Goal: Register for event/course

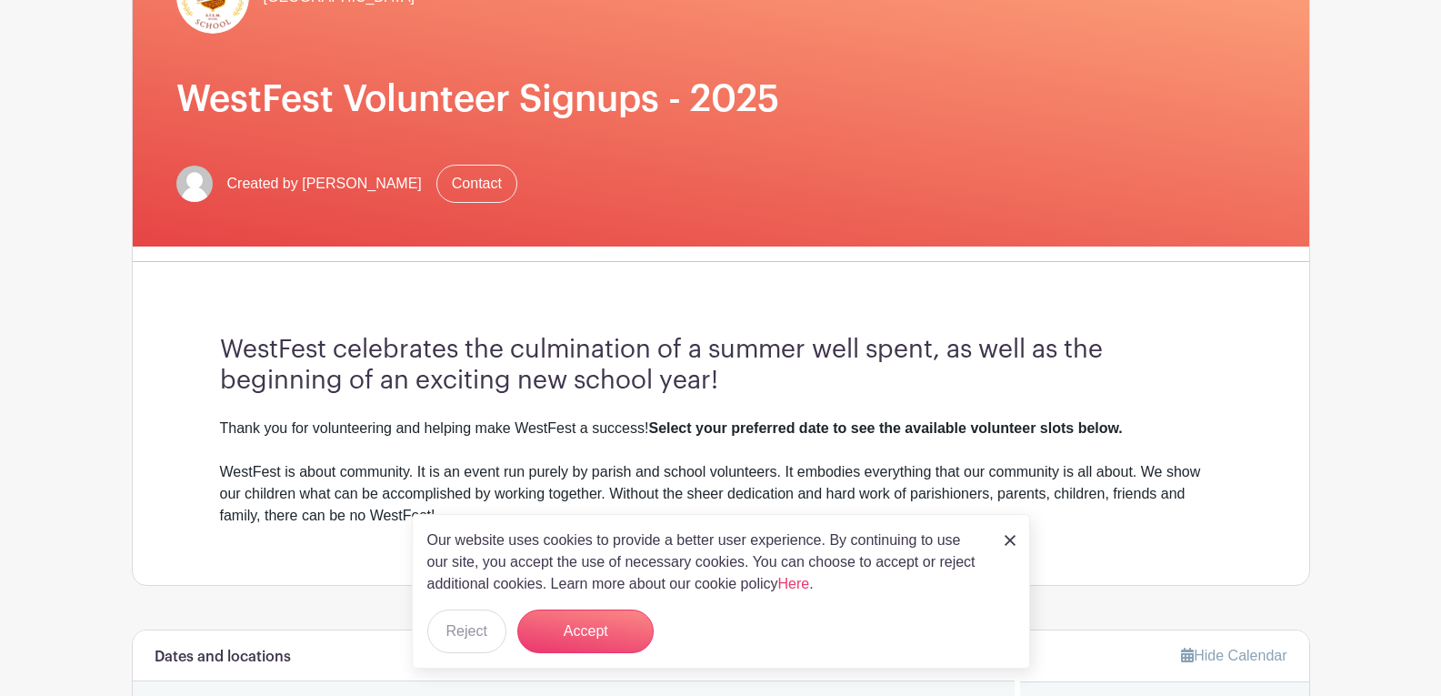
scroll to position [273, 0]
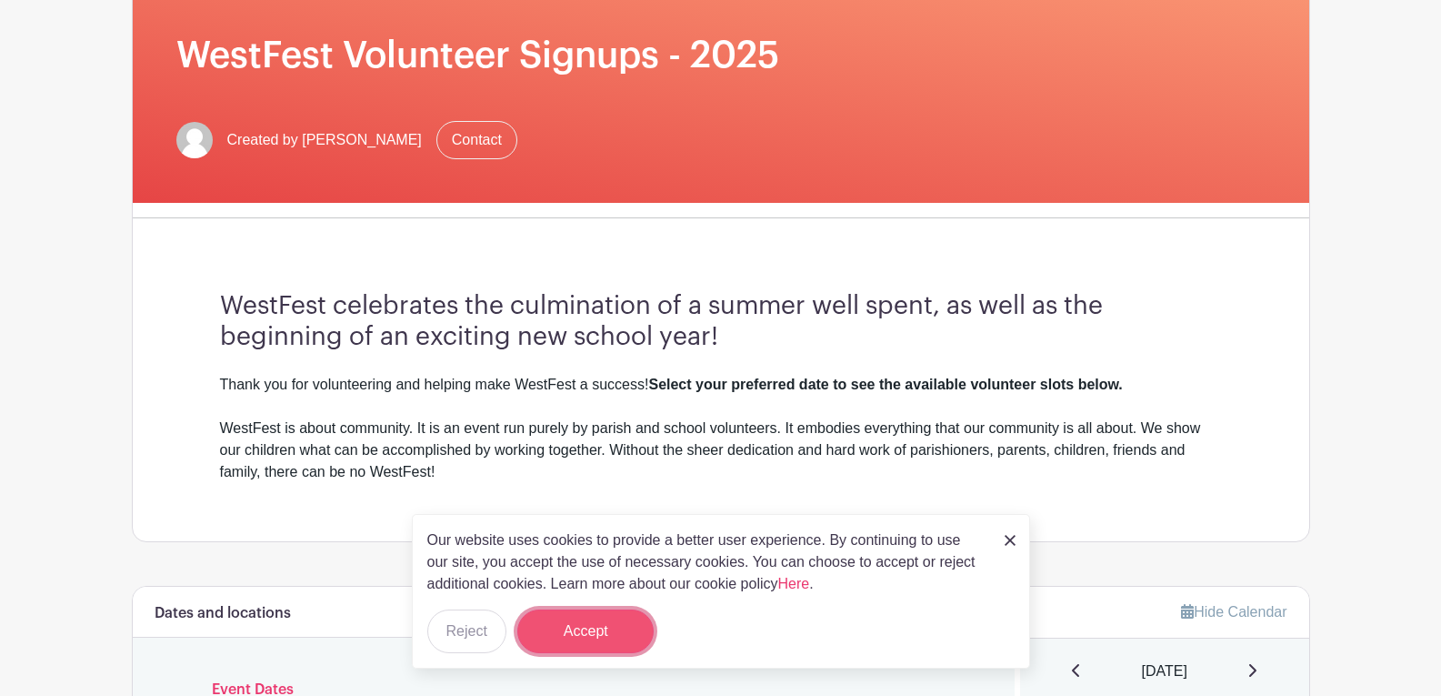
click at [587, 631] on button "Accept" at bounding box center [585, 631] width 136 height 44
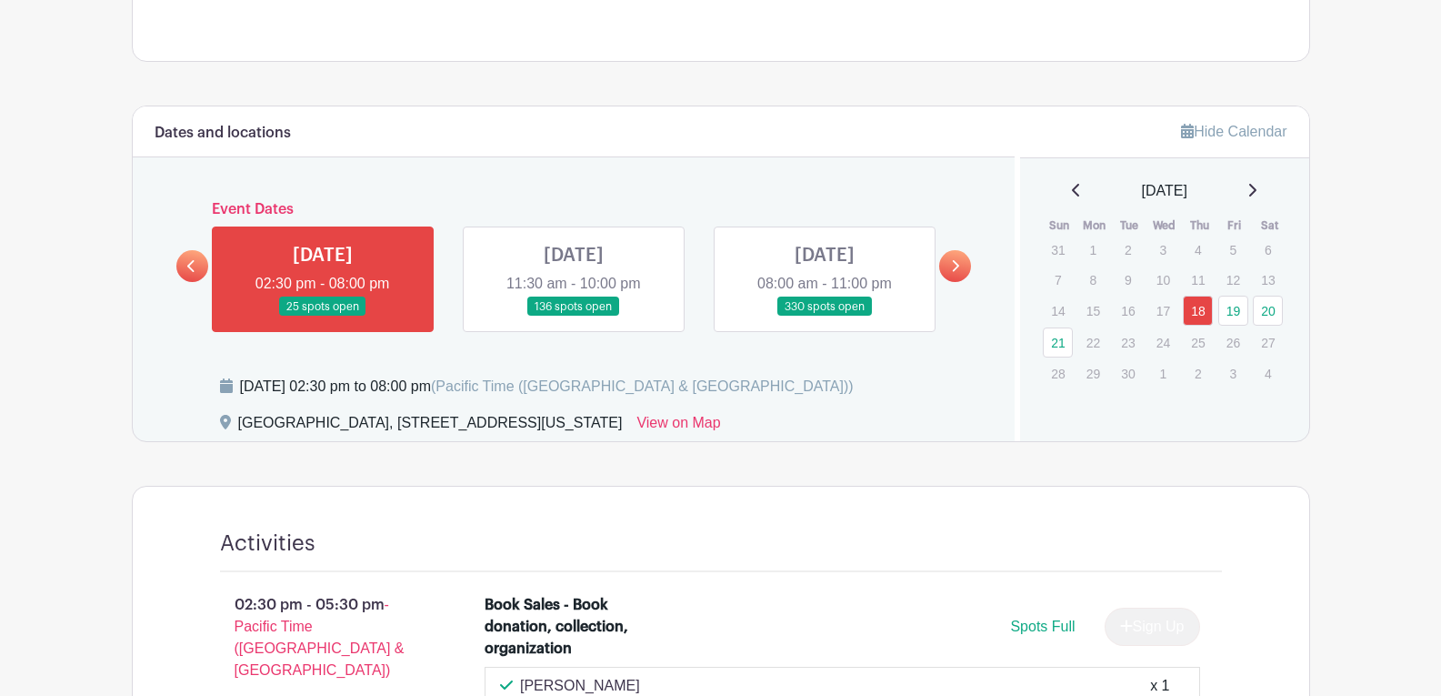
scroll to position [751, 0]
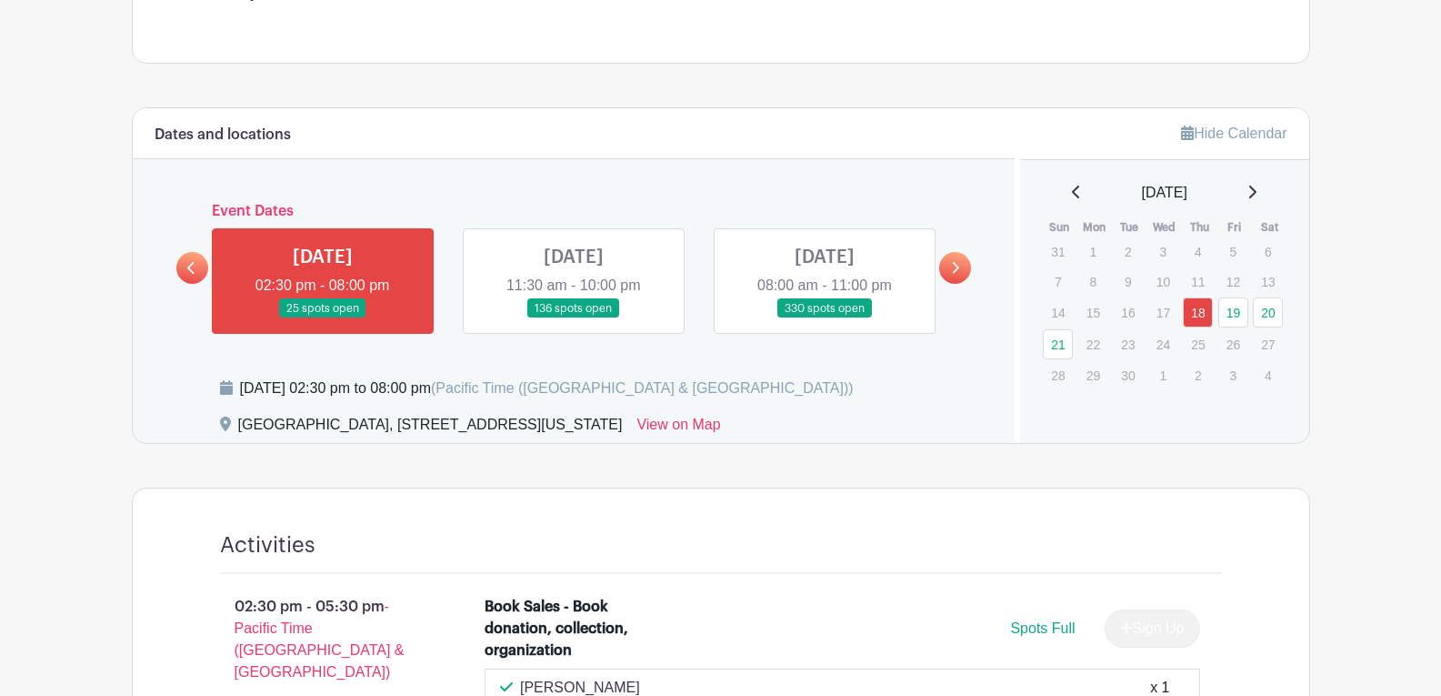
click at [574, 318] on link at bounding box center [574, 318] width 0 height 0
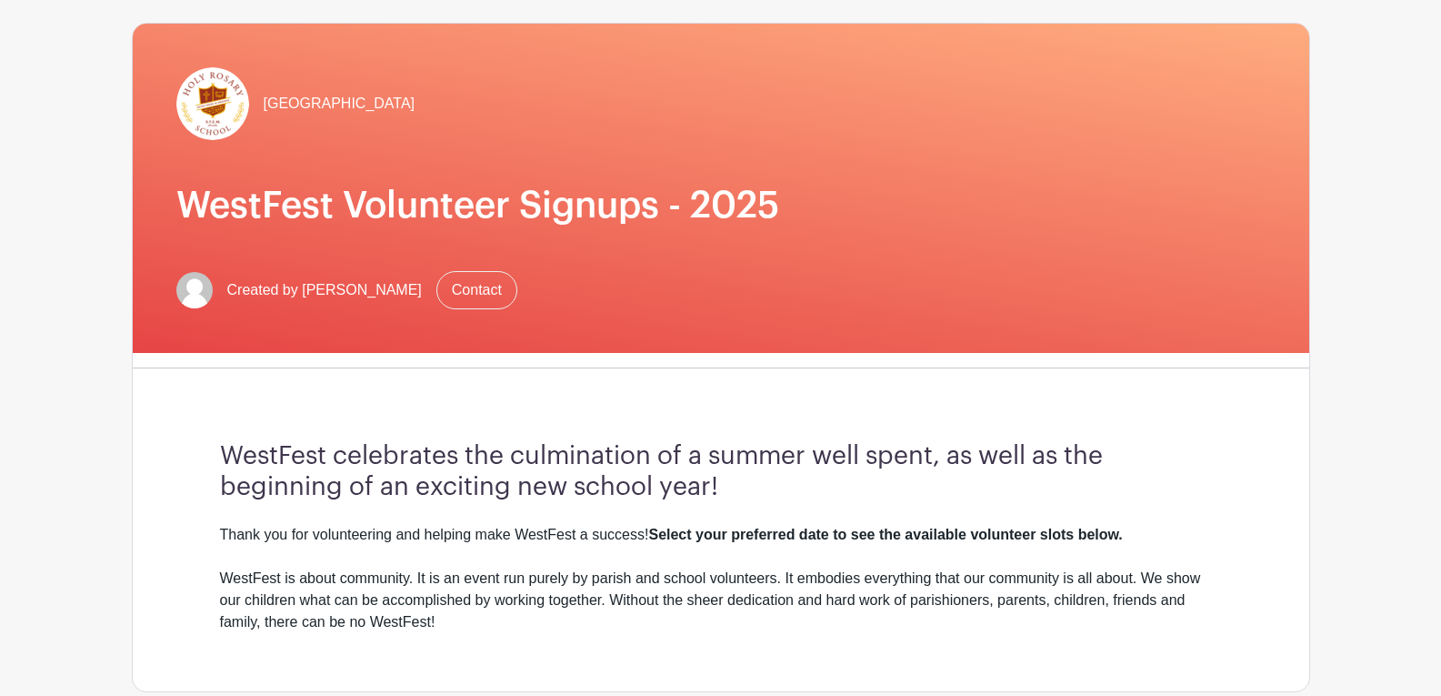
scroll to position [0, 0]
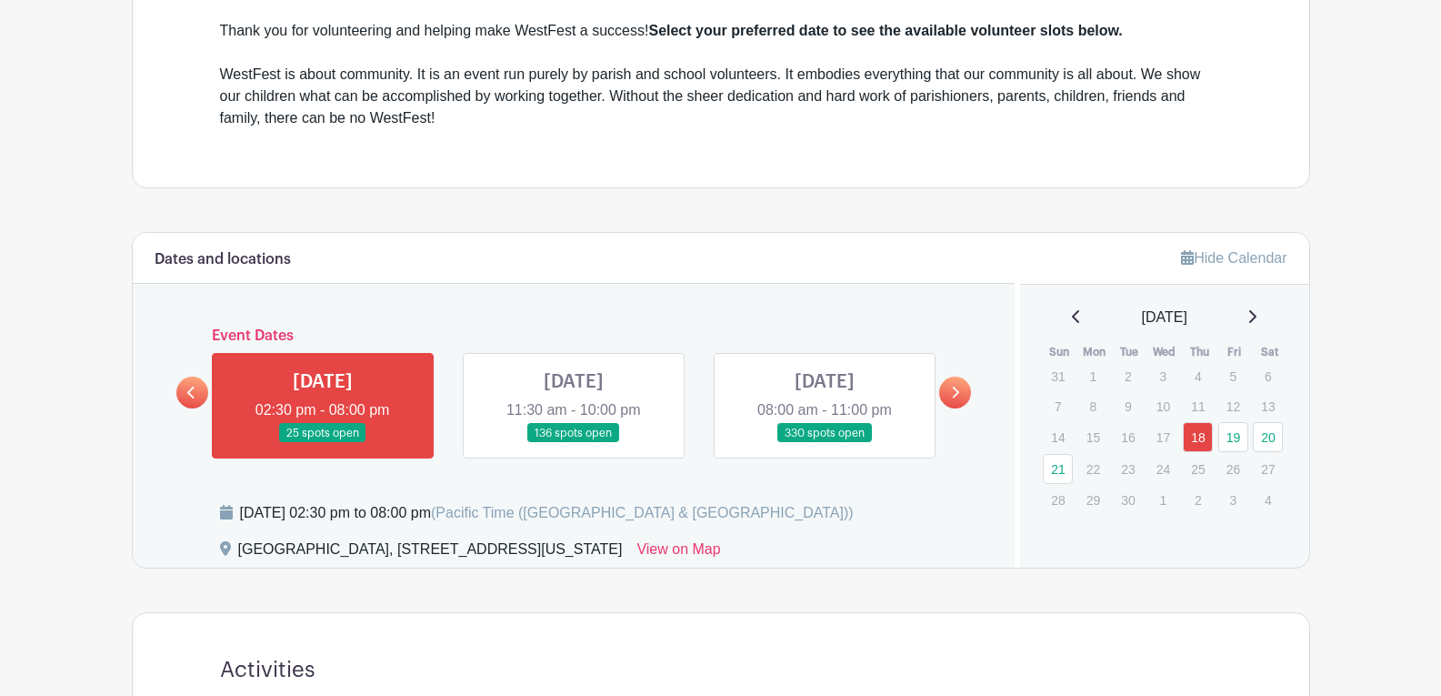
scroll to position [637, 0]
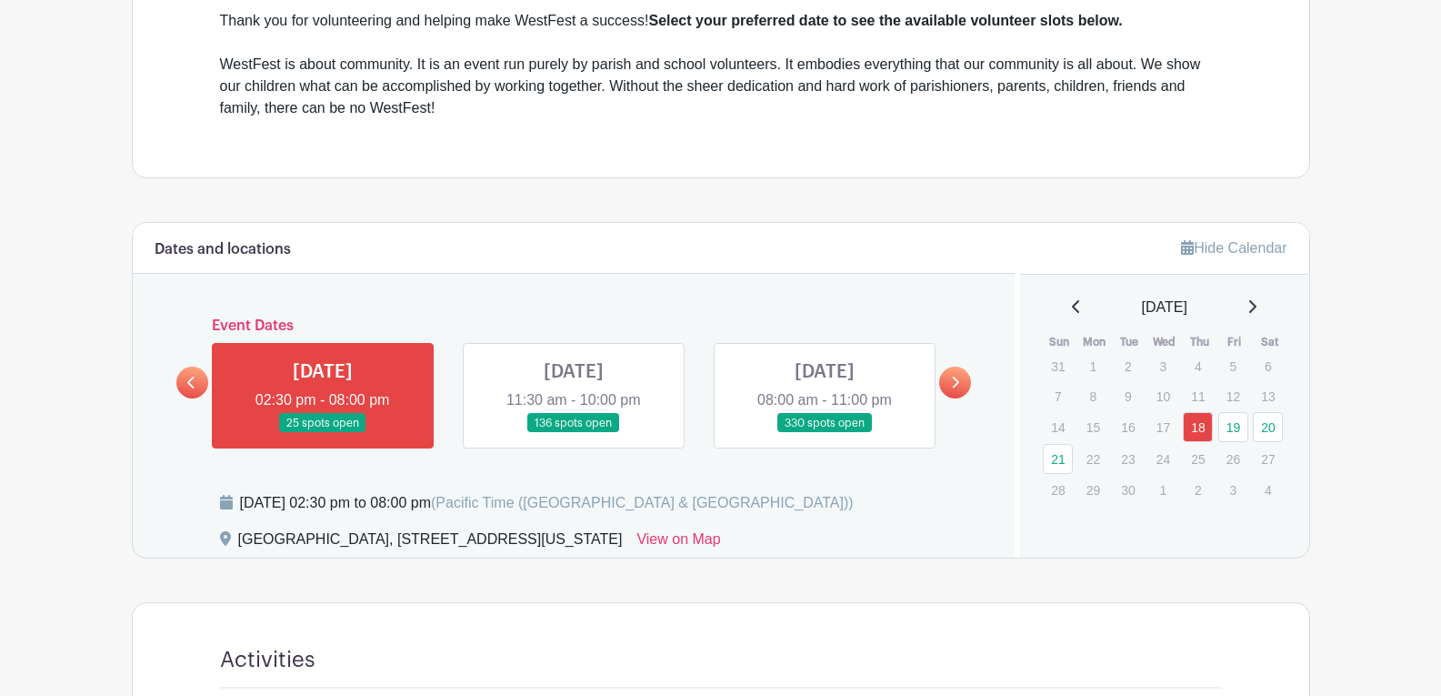
click at [574, 433] on link at bounding box center [574, 433] width 0 height 0
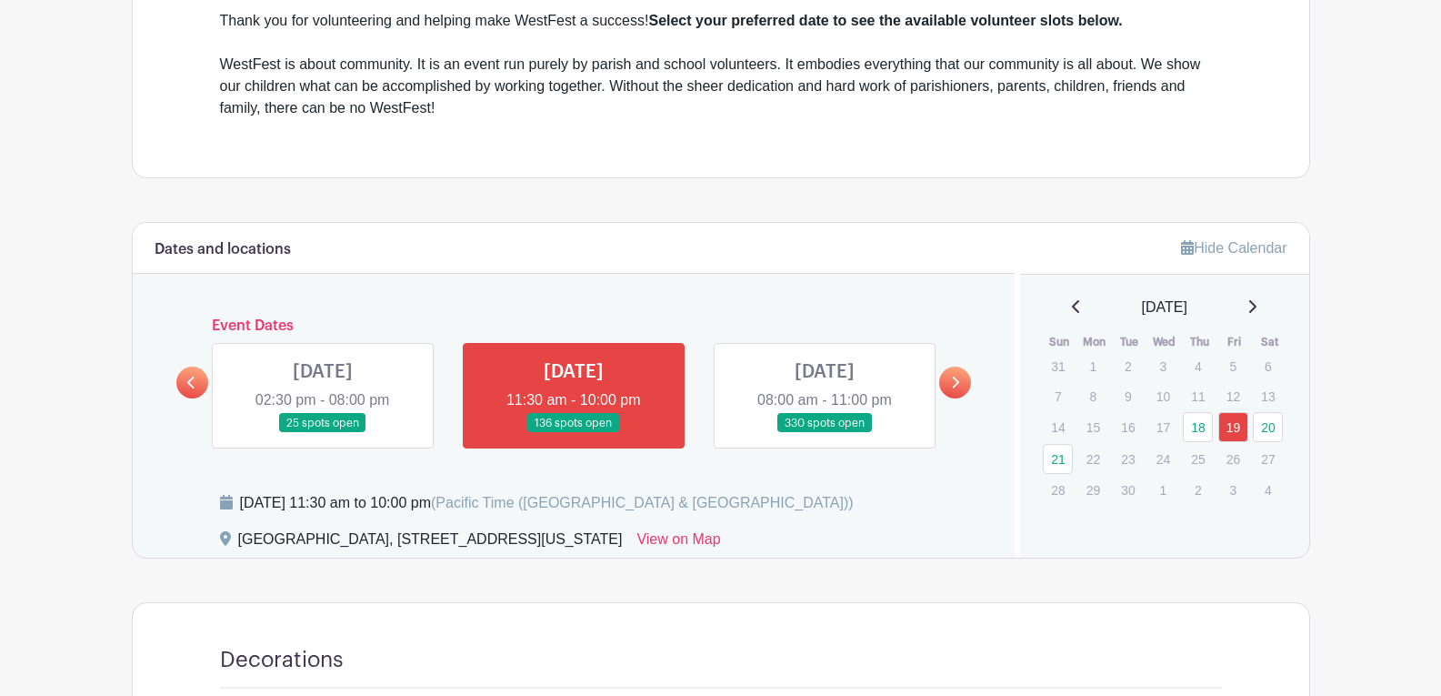
click at [955, 387] on link at bounding box center [955, 382] width 32 height 32
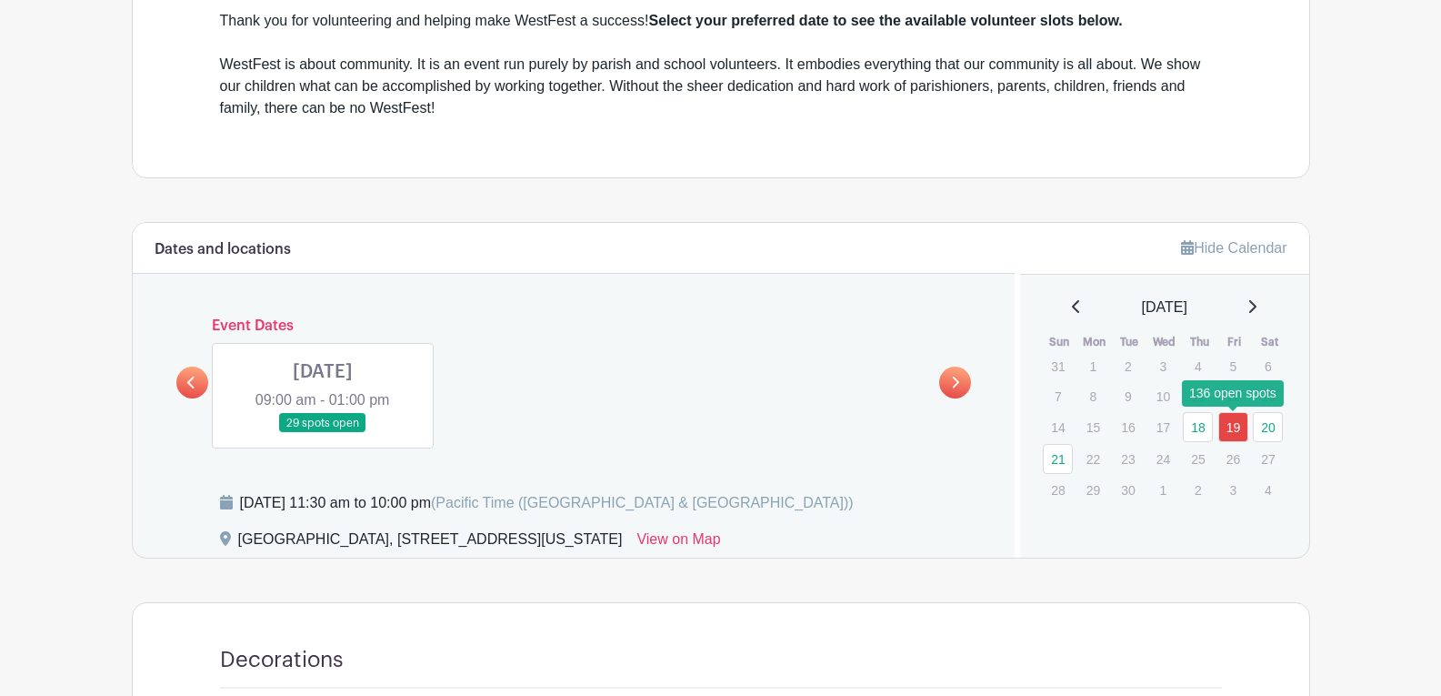
click at [1235, 427] on link "19" at bounding box center [1234, 427] width 30 height 30
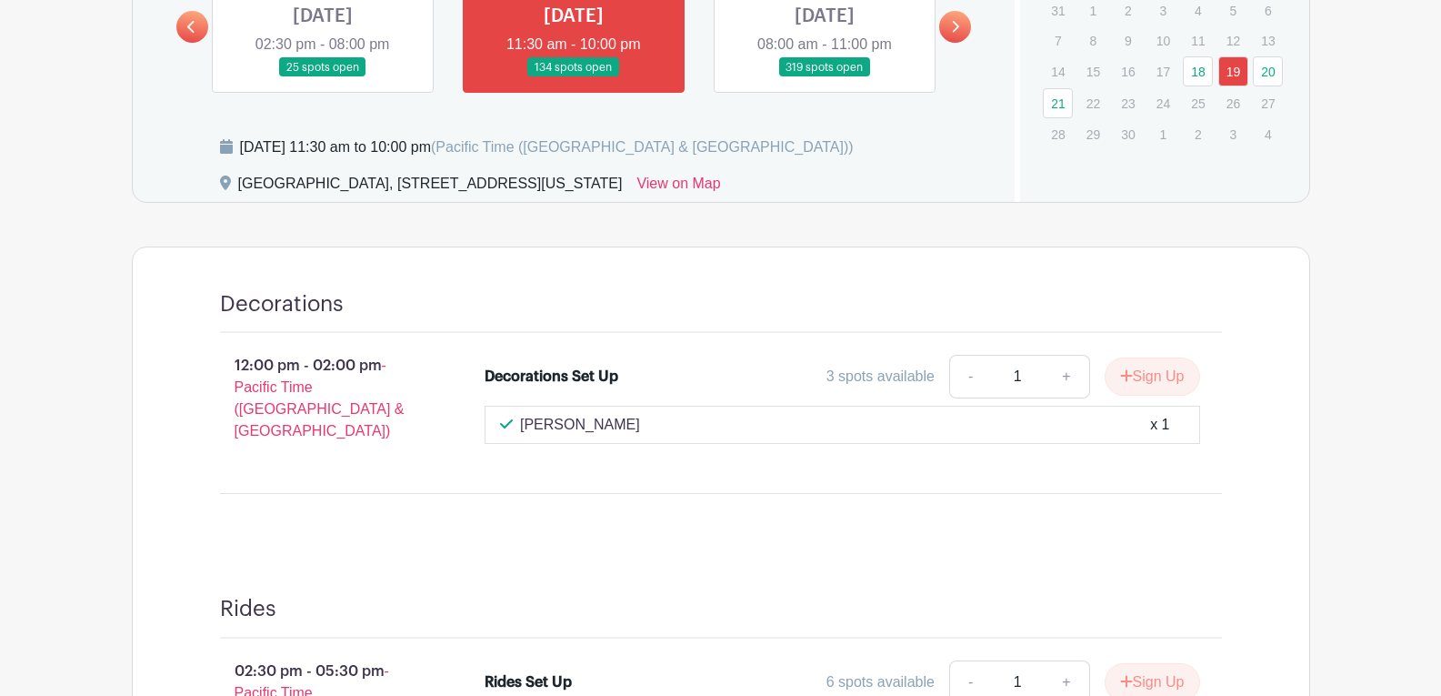
scroll to position [554, 0]
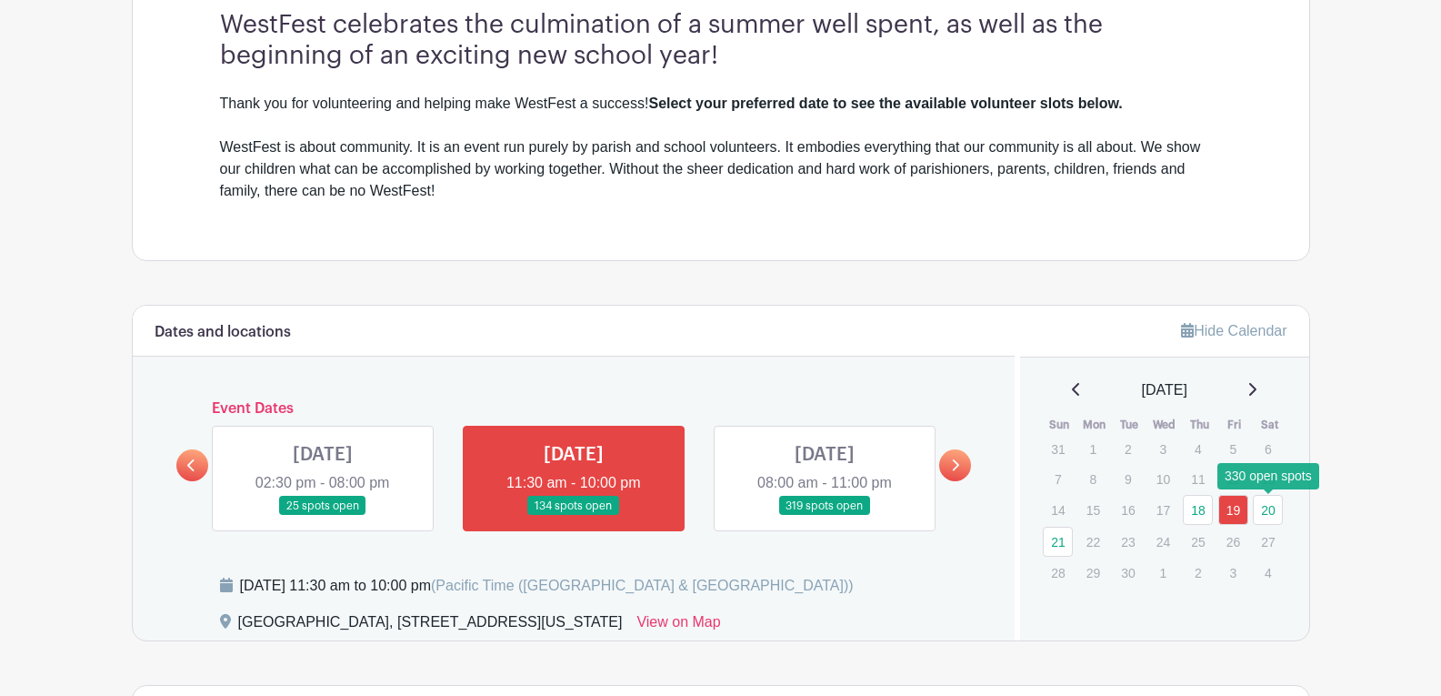
click at [1260, 510] on link "20" at bounding box center [1268, 510] width 30 height 30
click at [959, 462] on icon at bounding box center [955, 465] width 8 height 14
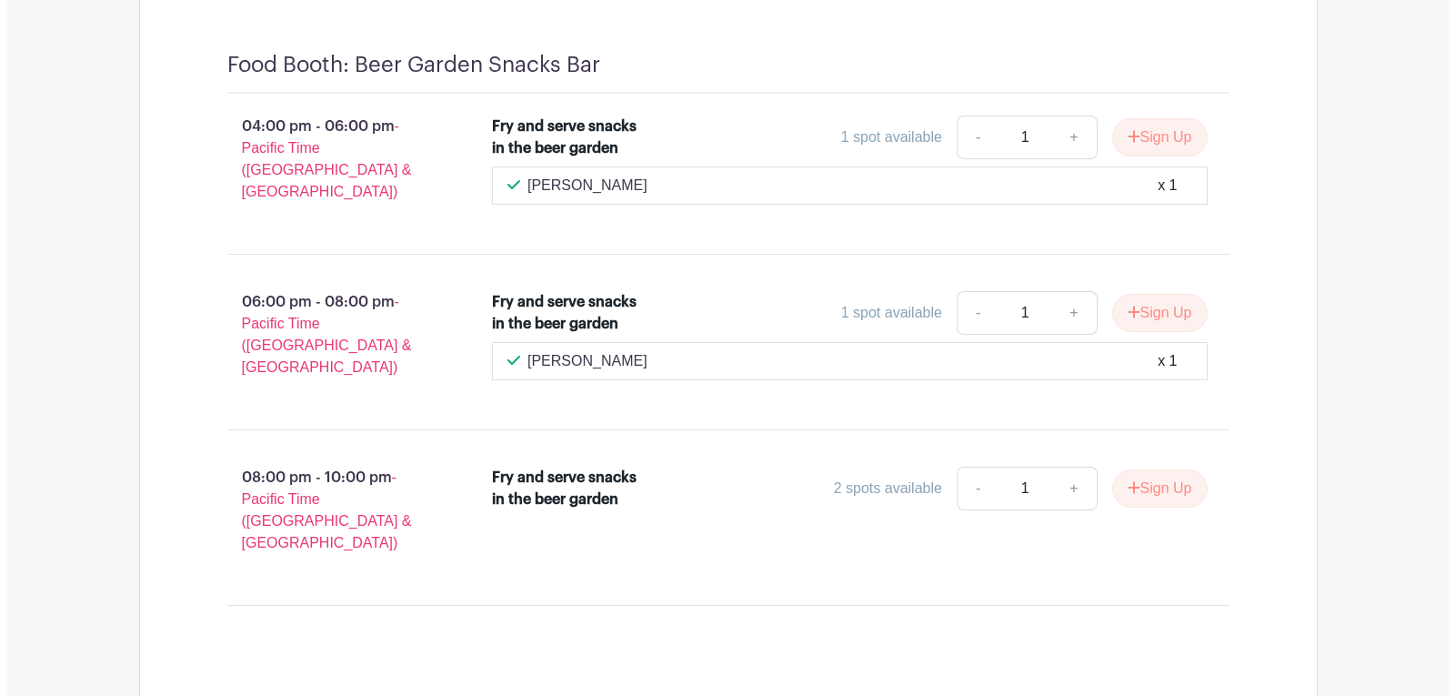
scroll to position [22198, 0]
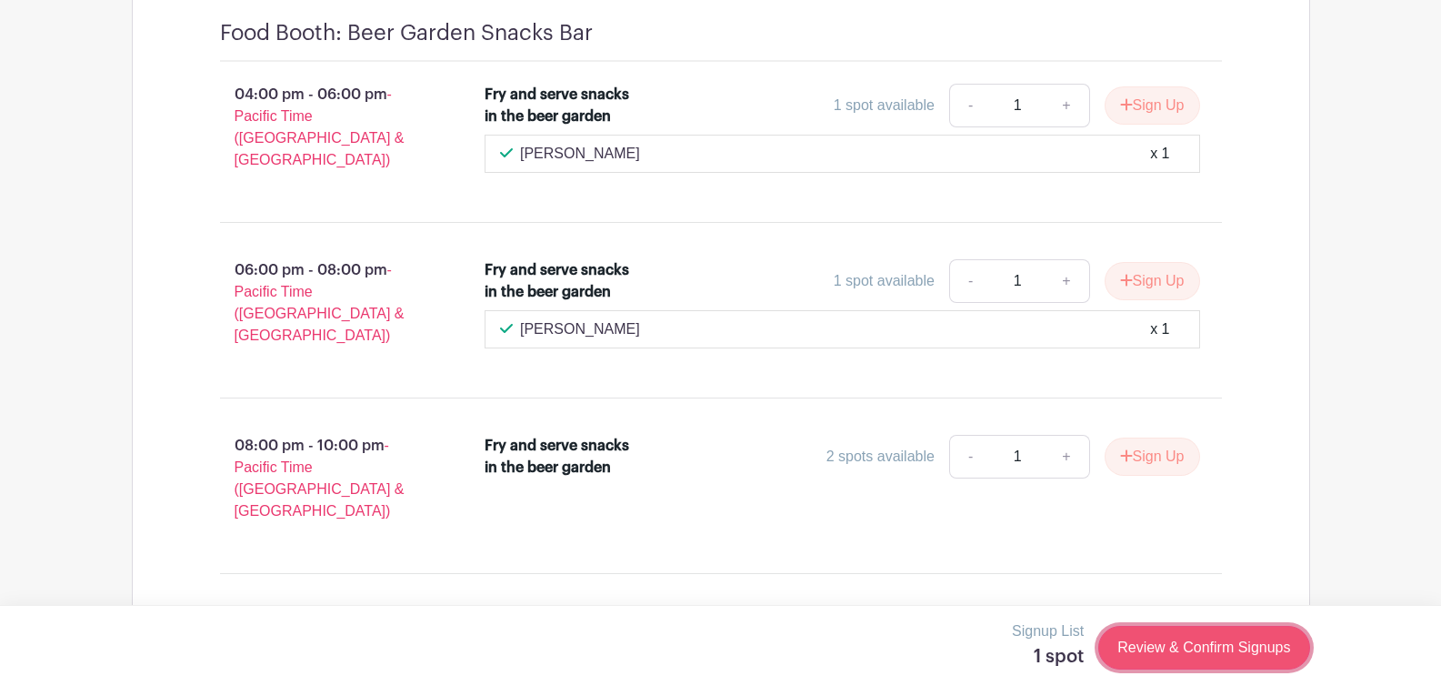
click at [1216, 657] on link "Review & Confirm Signups" at bounding box center [1204, 648] width 211 height 44
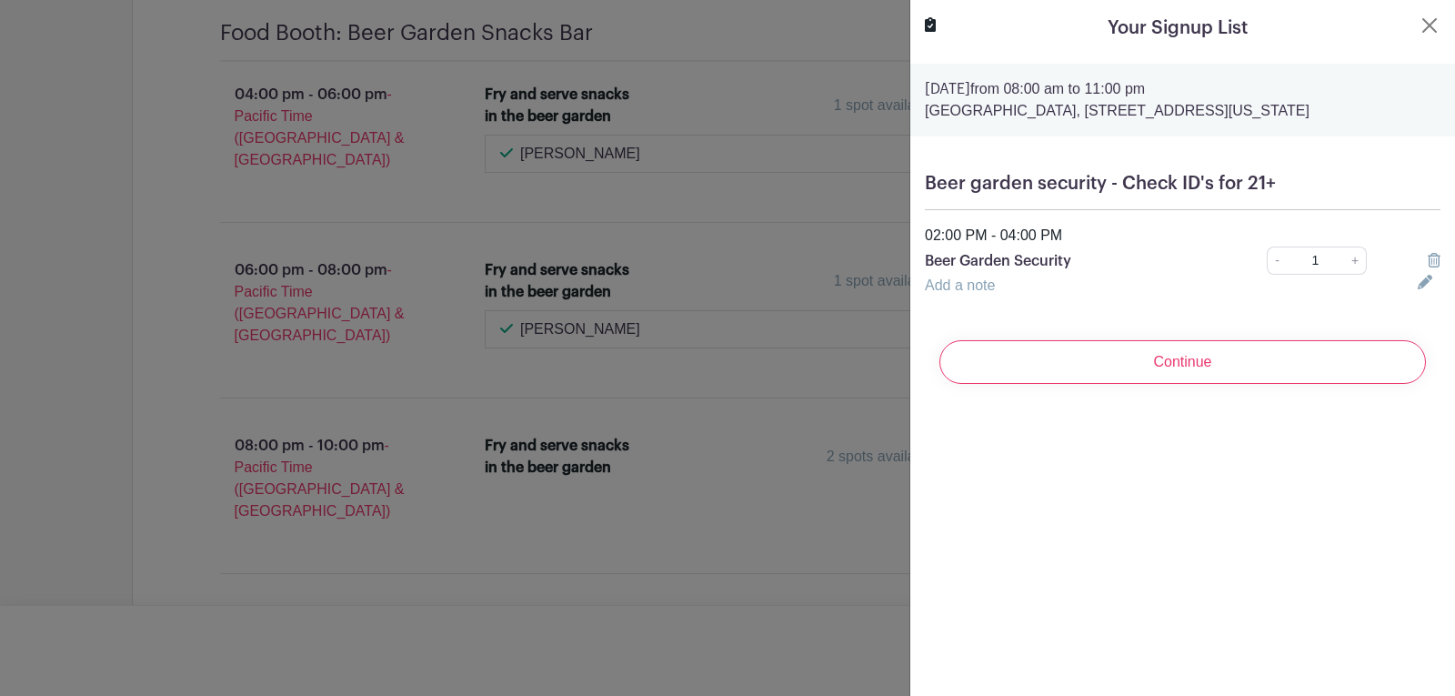
click at [948, 284] on link "Add a note" at bounding box center [960, 284] width 70 height 15
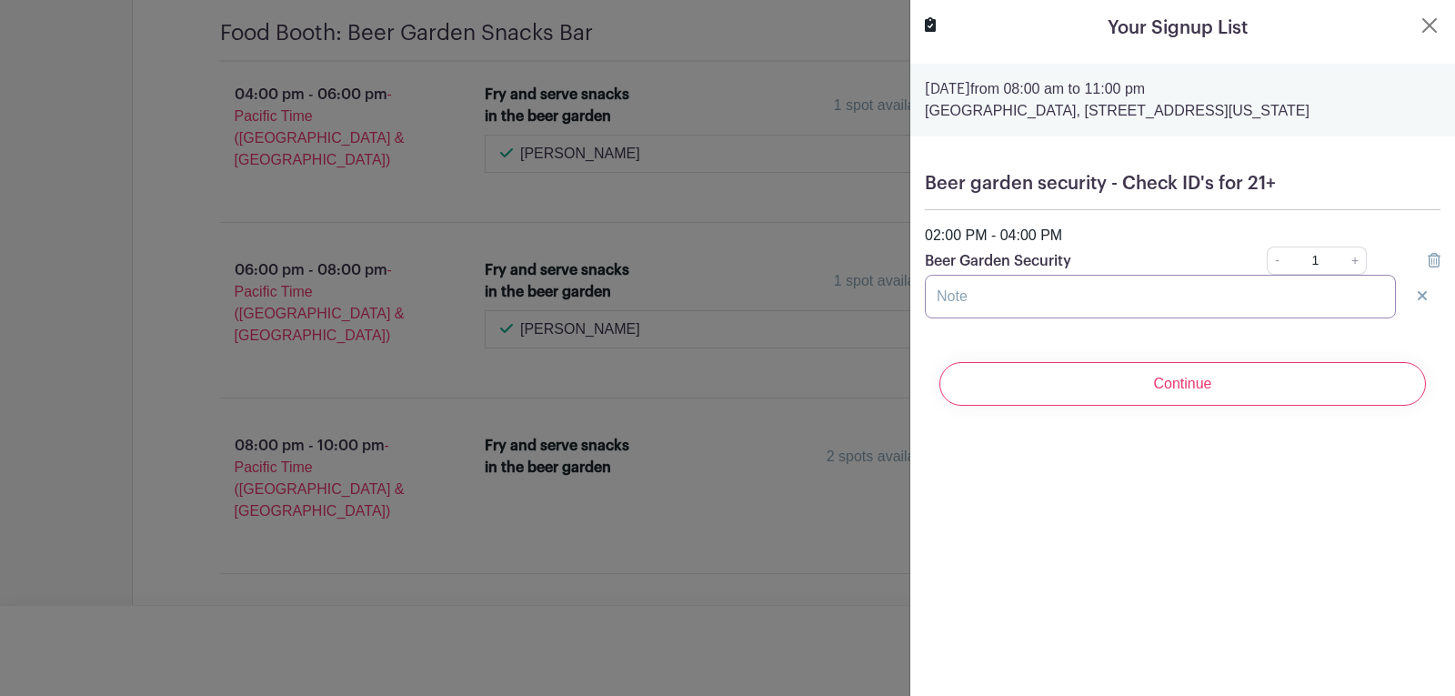
click at [948, 284] on input "text" at bounding box center [1160, 297] width 471 height 44
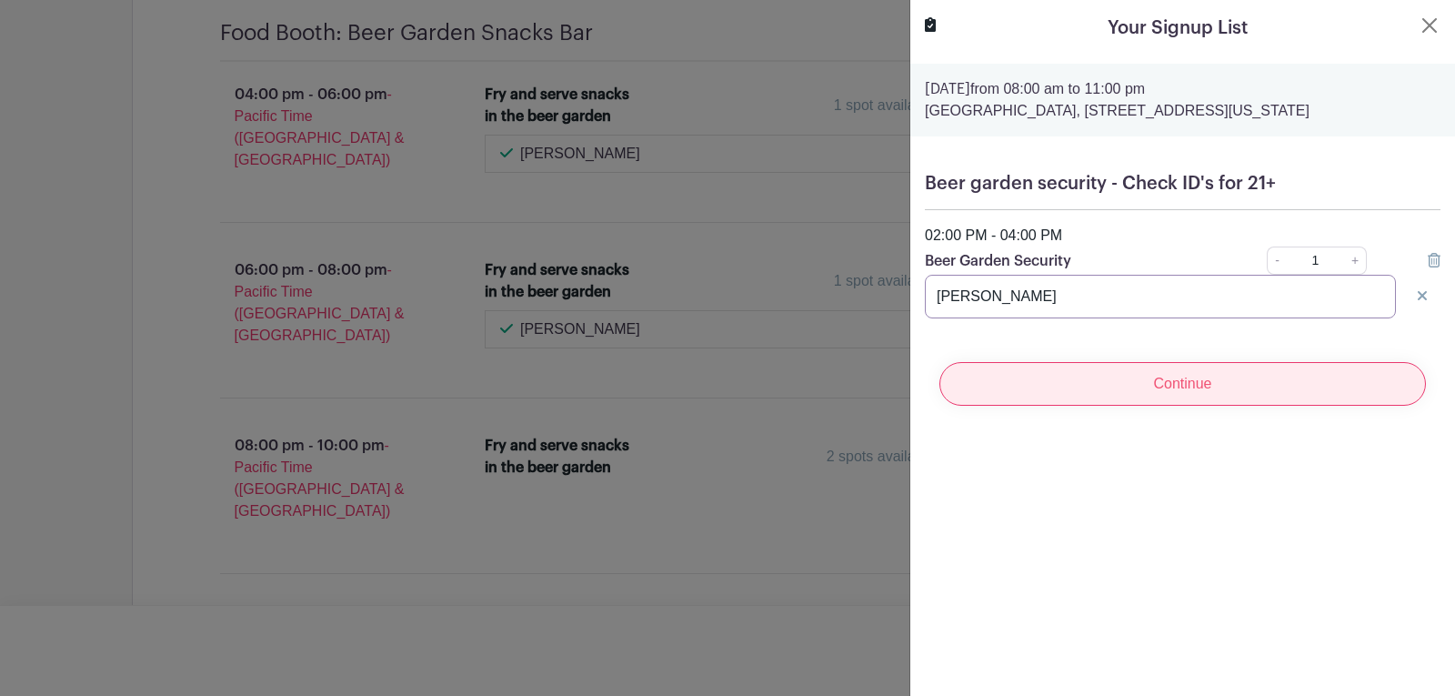
type input "[PERSON_NAME]"
click at [1220, 380] on input "Continue" at bounding box center [1182, 384] width 487 height 44
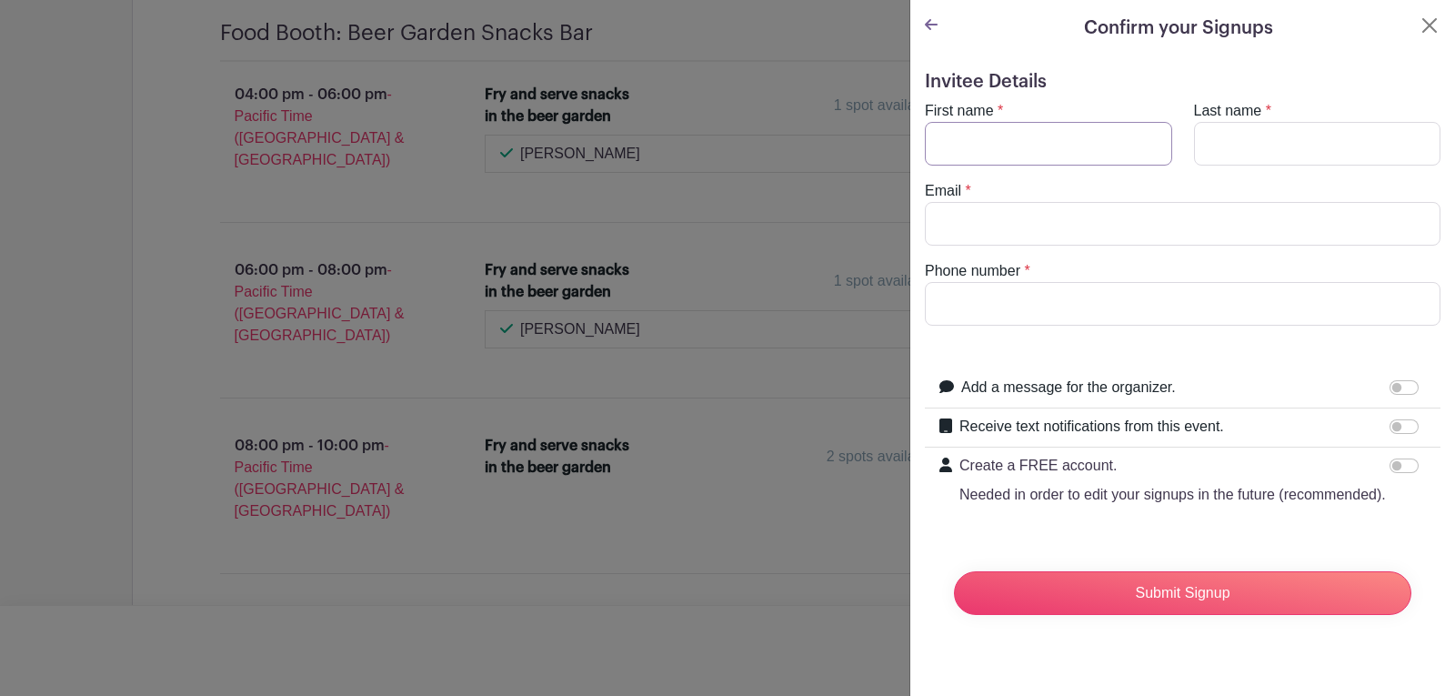
click at [1007, 154] on input "First name" at bounding box center [1048, 144] width 247 height 44
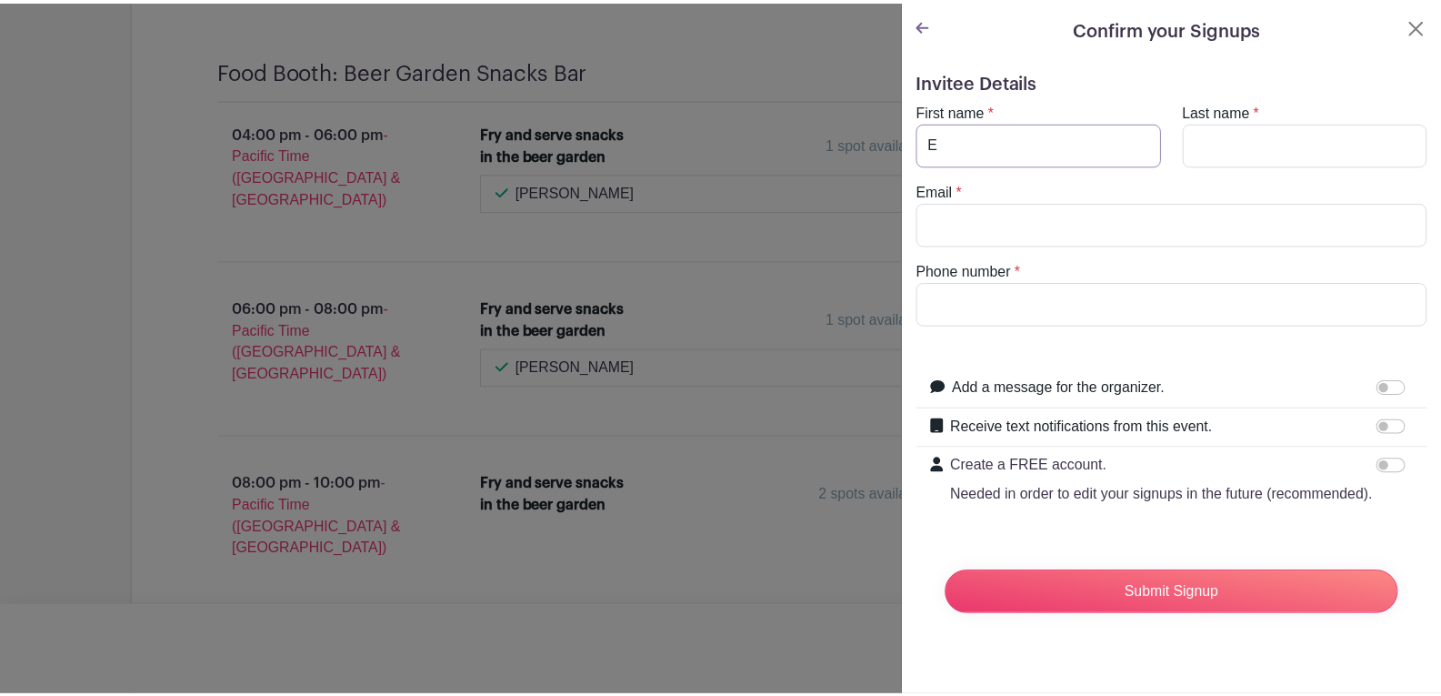
scroll to position [22236, 0]
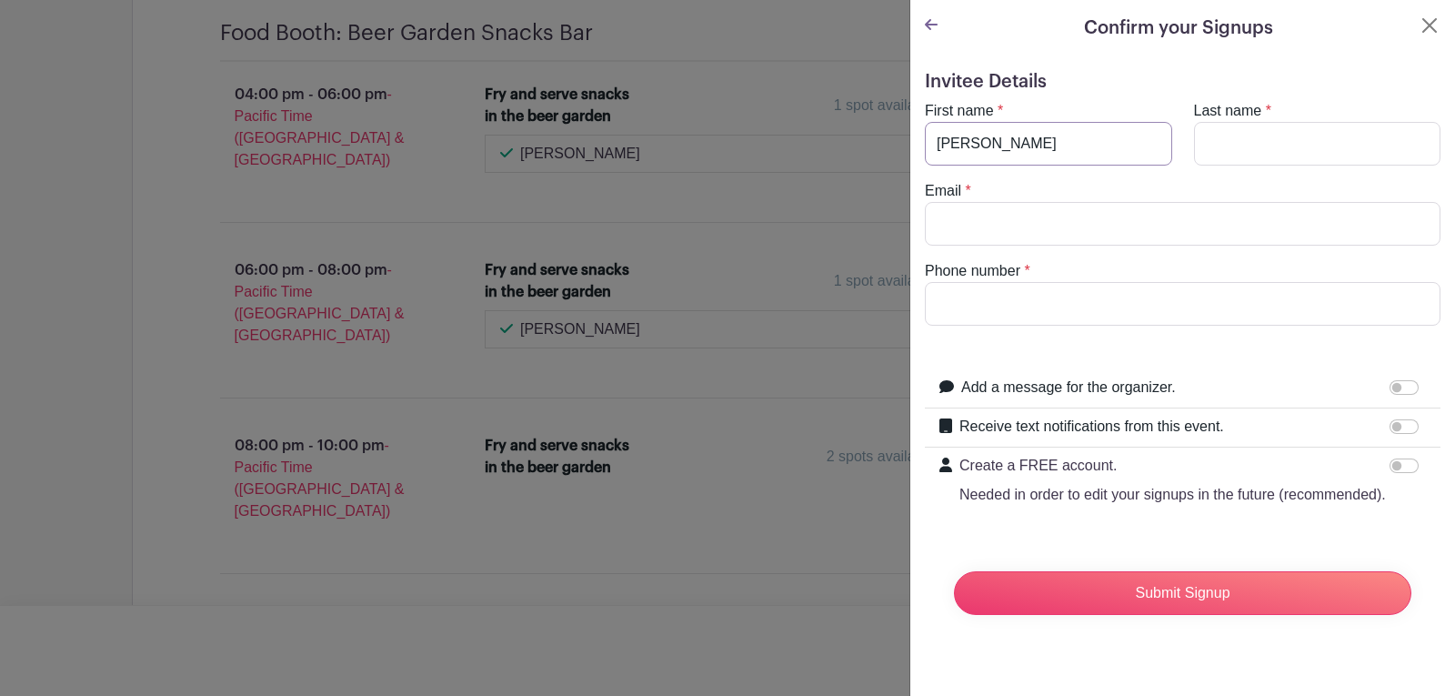
type input "Eric"
type input "Hansen"
type input "b"
type input "eric47d@gmail.com"
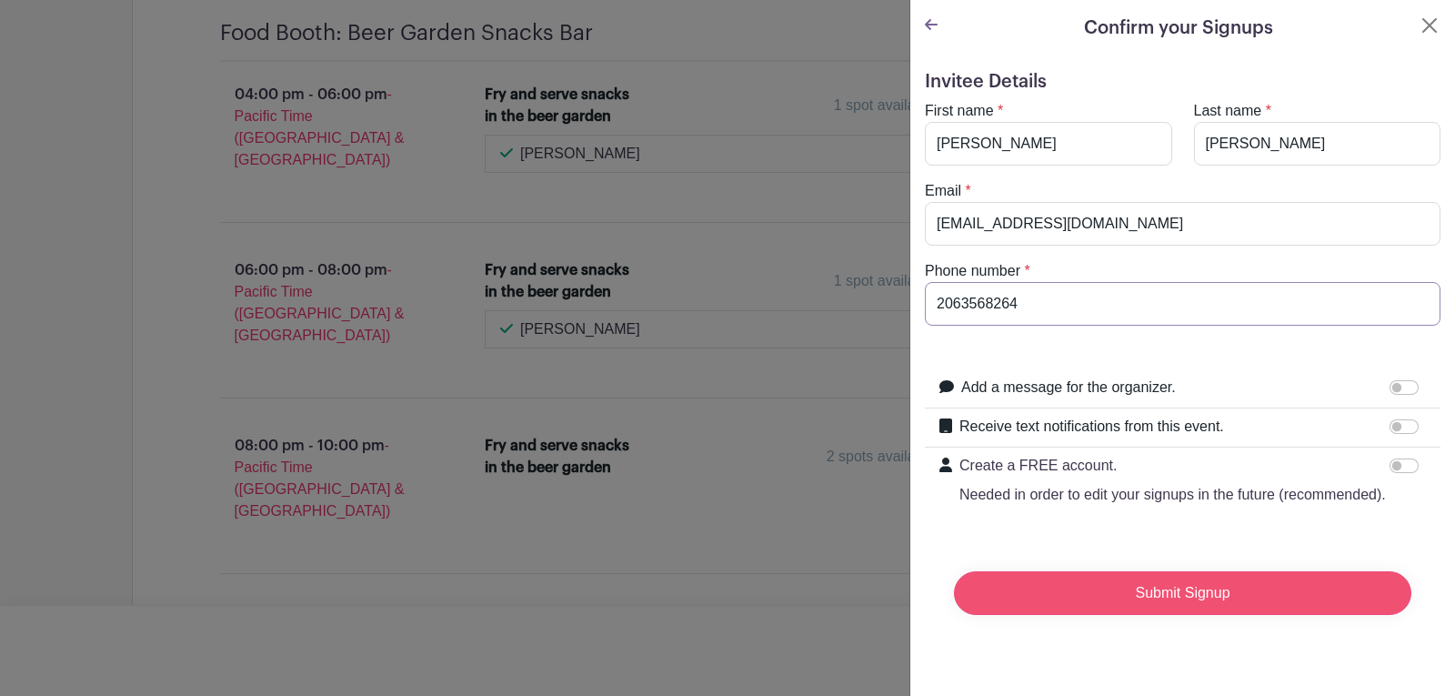
type input "2063568264"
click at [1148, 607] on input "Submit Signup" at bounding box center [1182, 593] width 457 height 44
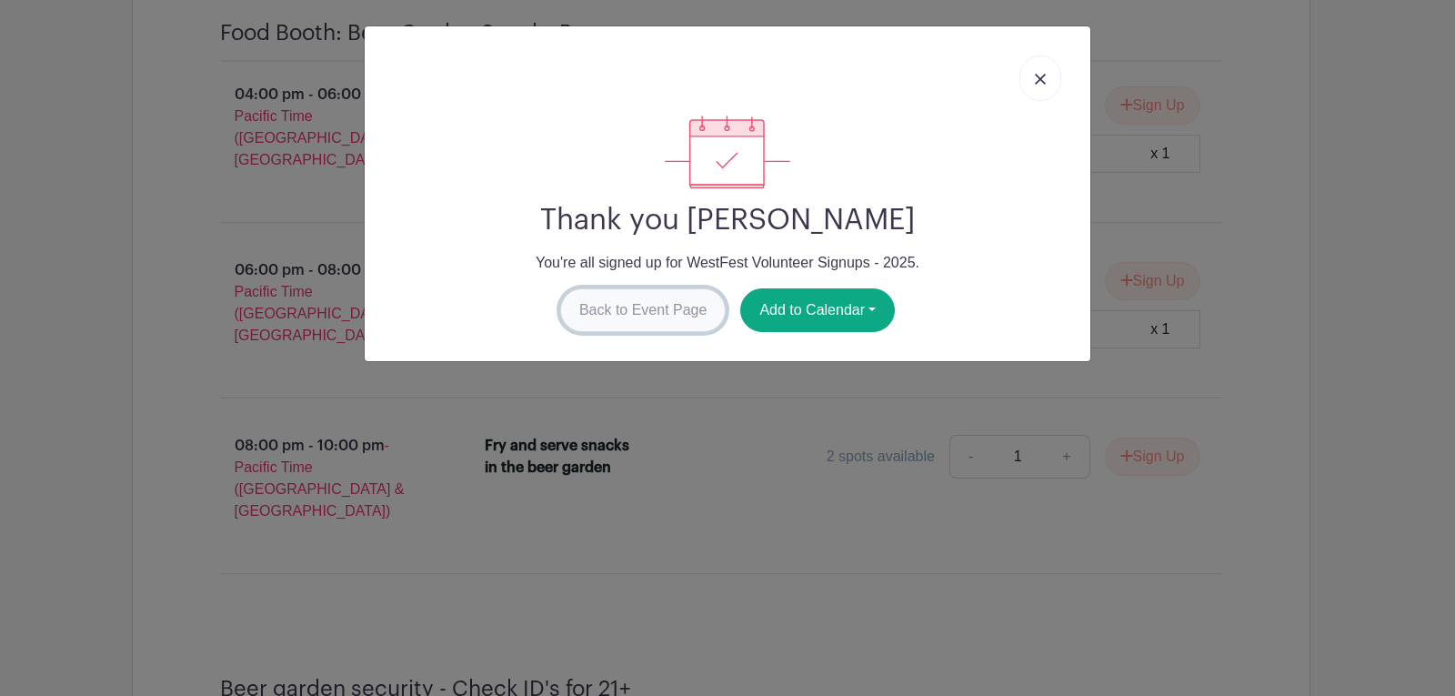
click at [641, 313] on link "Back to Event Page" at bounding box center [643, 310] width 166 height 44
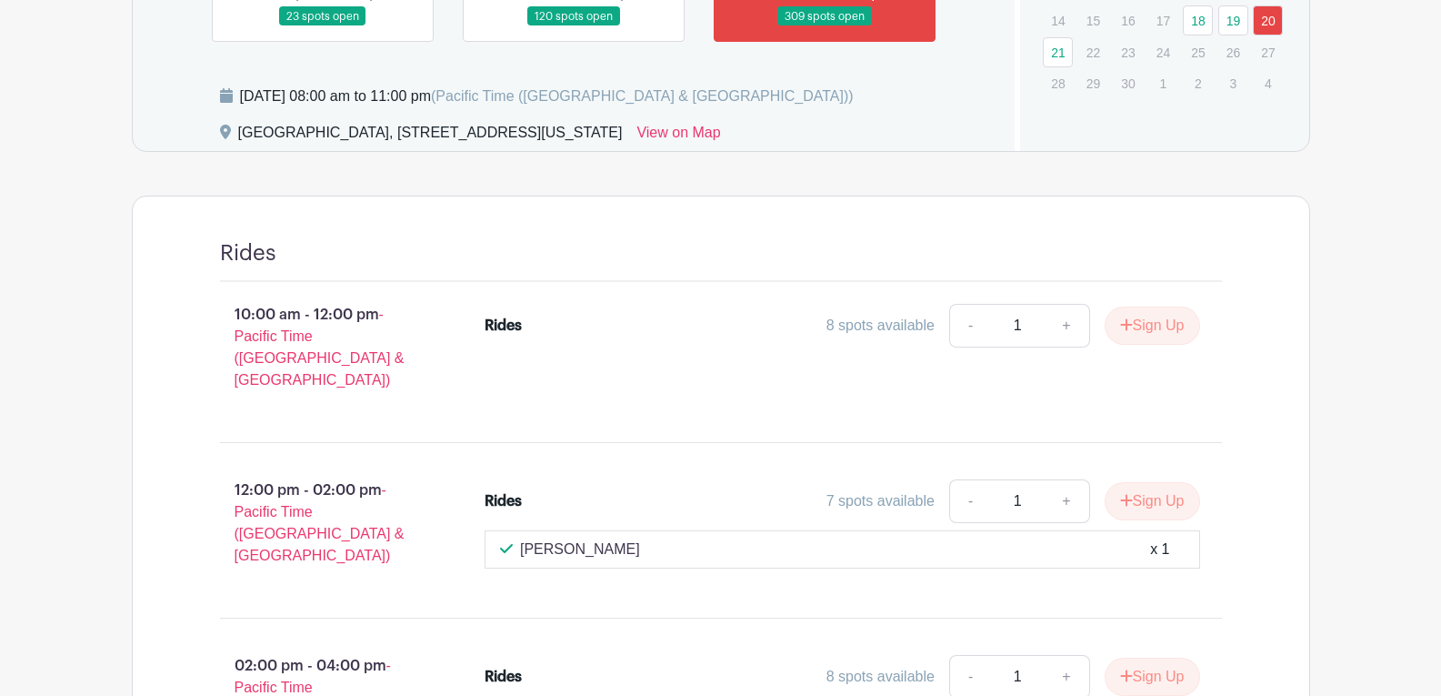
scroll to position [737, 0]
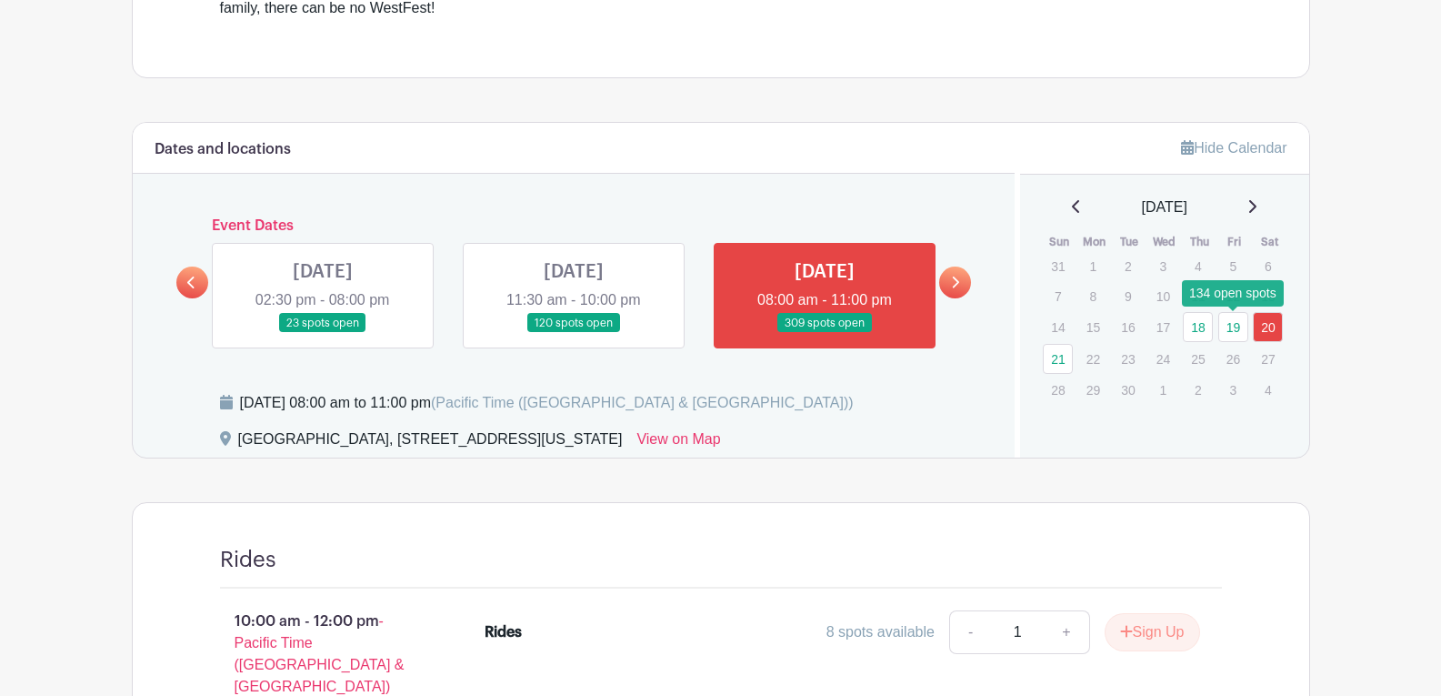
click at [1228, 326] on link "19" at bounding box center [1234, 327] width 30 height 30
click at [186, 280] on link at bounding box center [192, 282] width 32 height 32
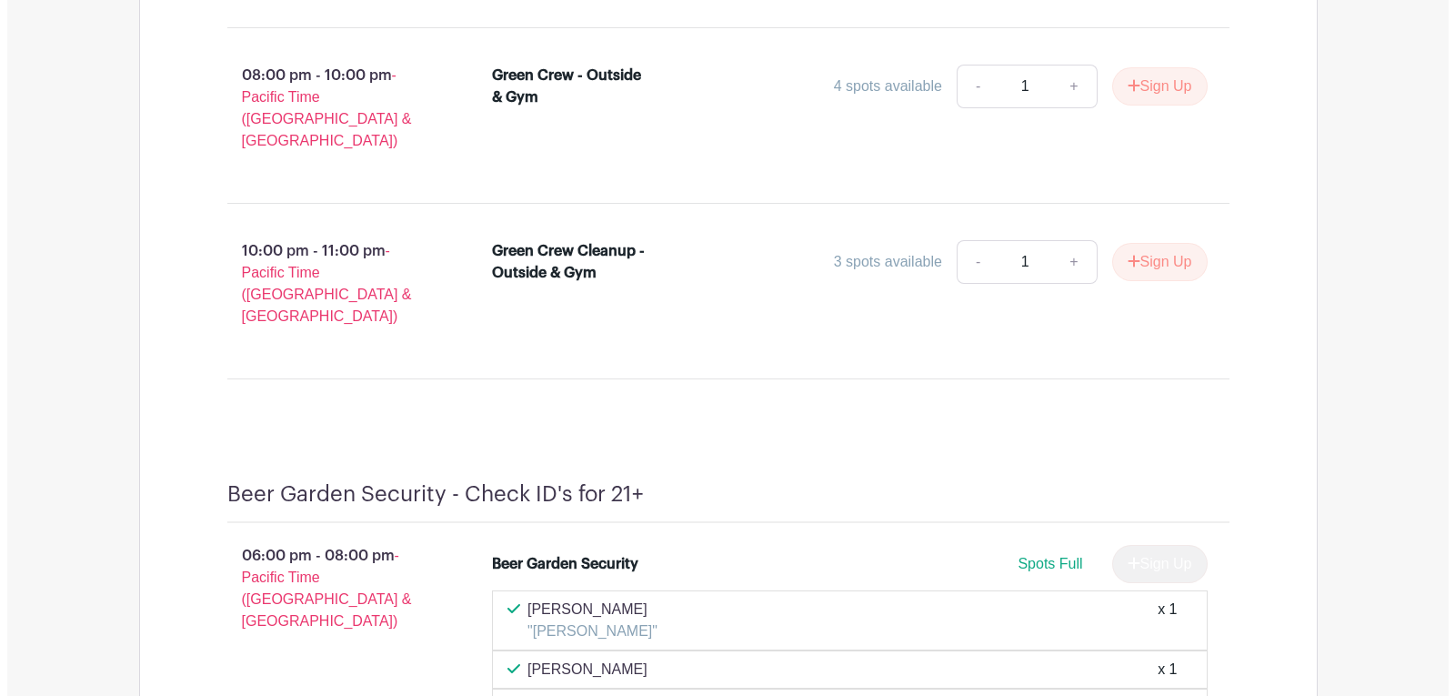
scroll to position [12173, 0]
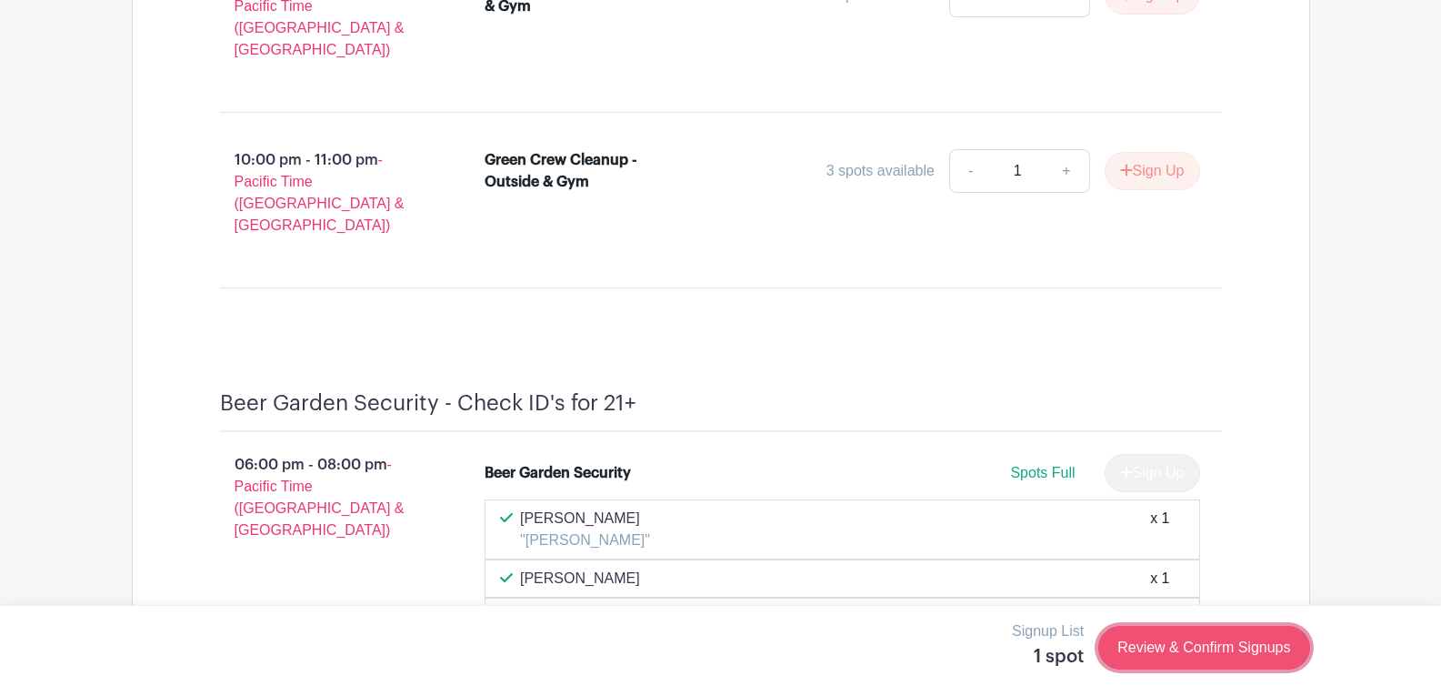
click at [1214, 649] on link "Review & Confirm Signups" at bounding box center [1204, 648] width 211 height 44
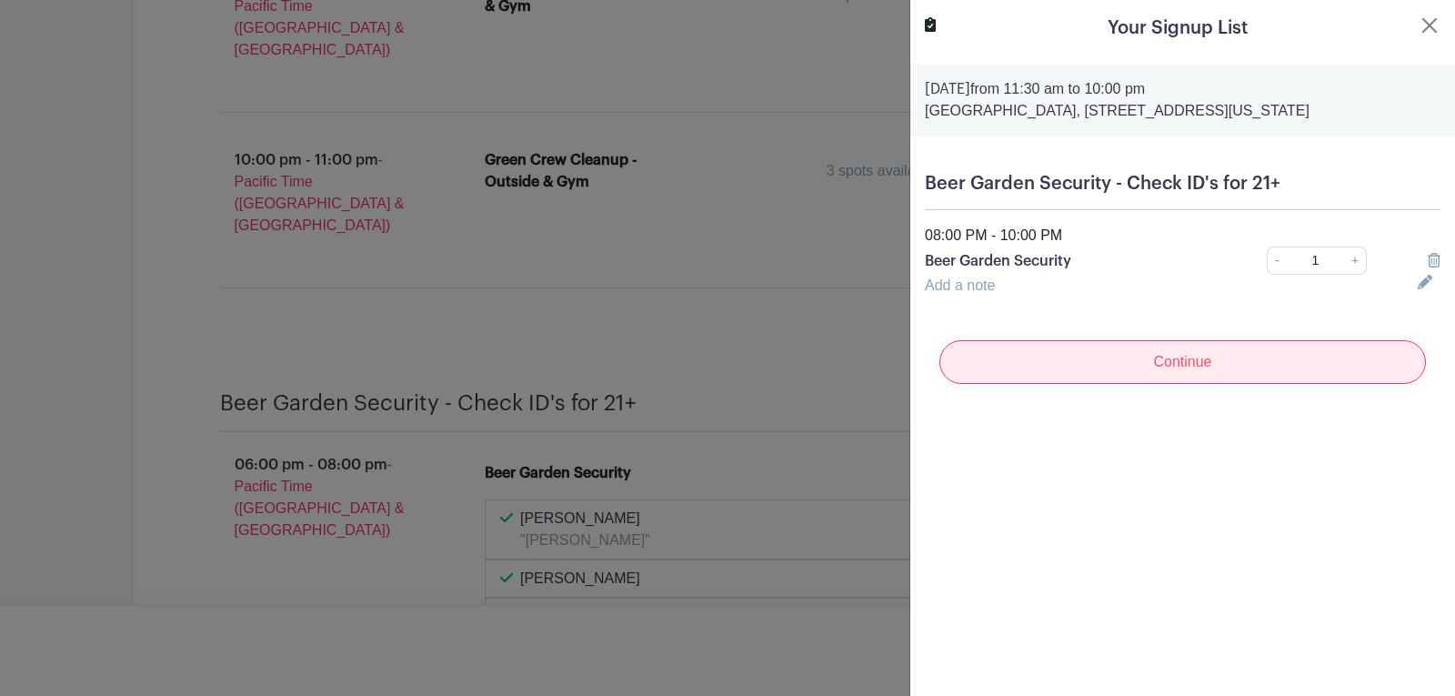
click at [1108, 367] on input "Continue" at bounding box center [1182, 362] width 487 height 44
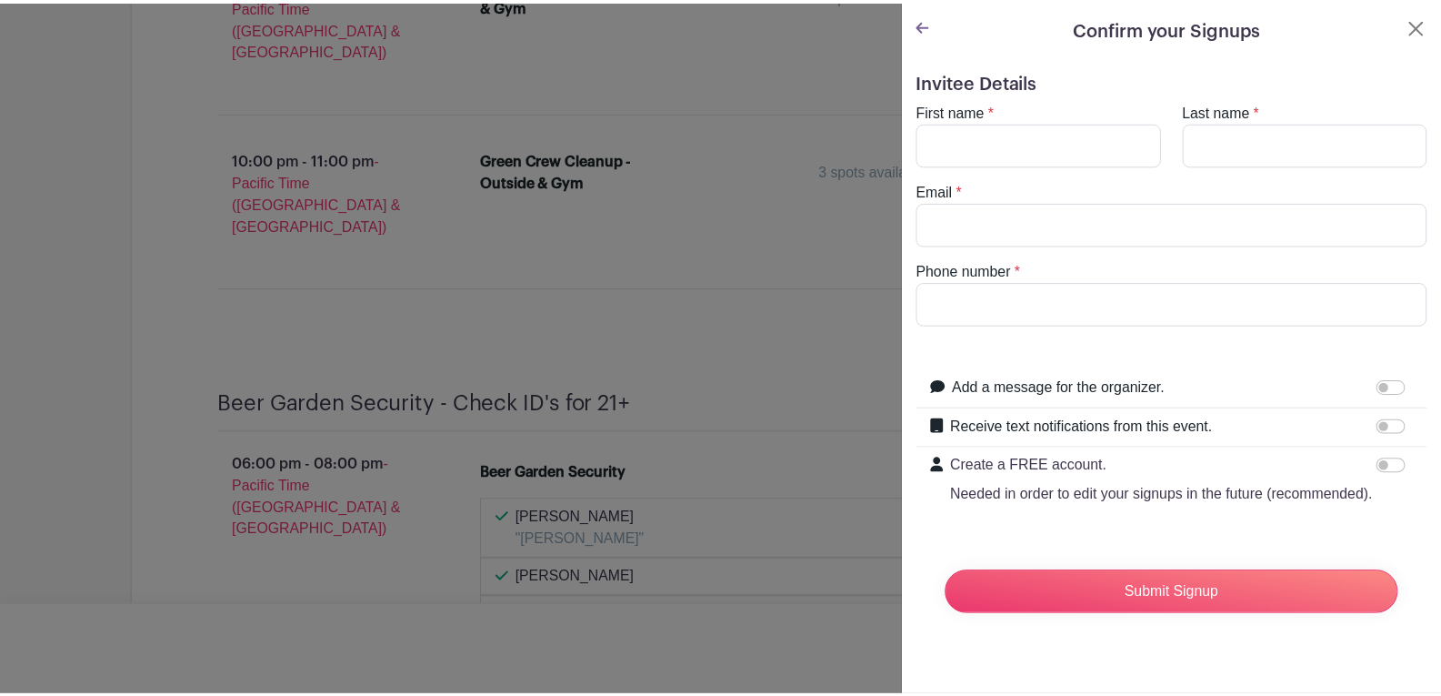
scroll to position [12212, 0]
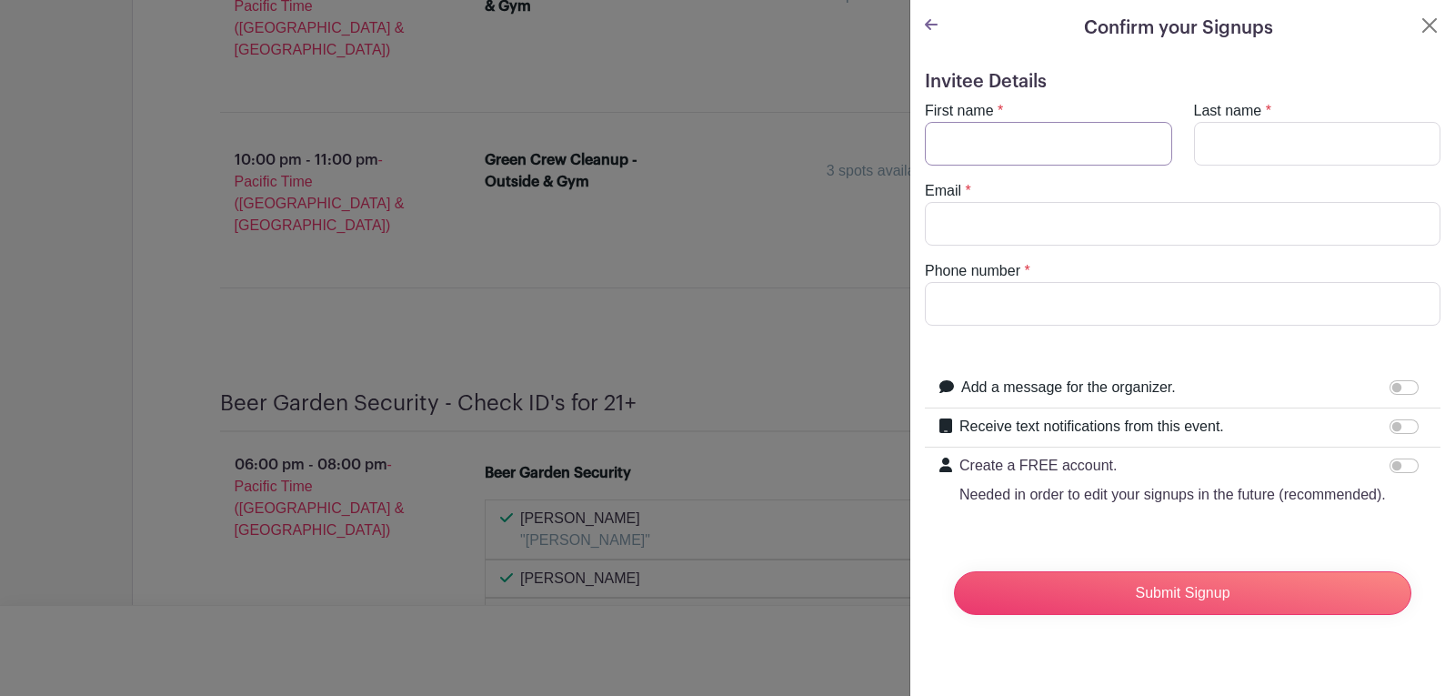
click at [997, 158] on input "First name" at bounding box center [1048, 144] width 247 height 44
type input "Eric"
type input "Hansen"
type input "eric47d@gmail.com"
type input "0"
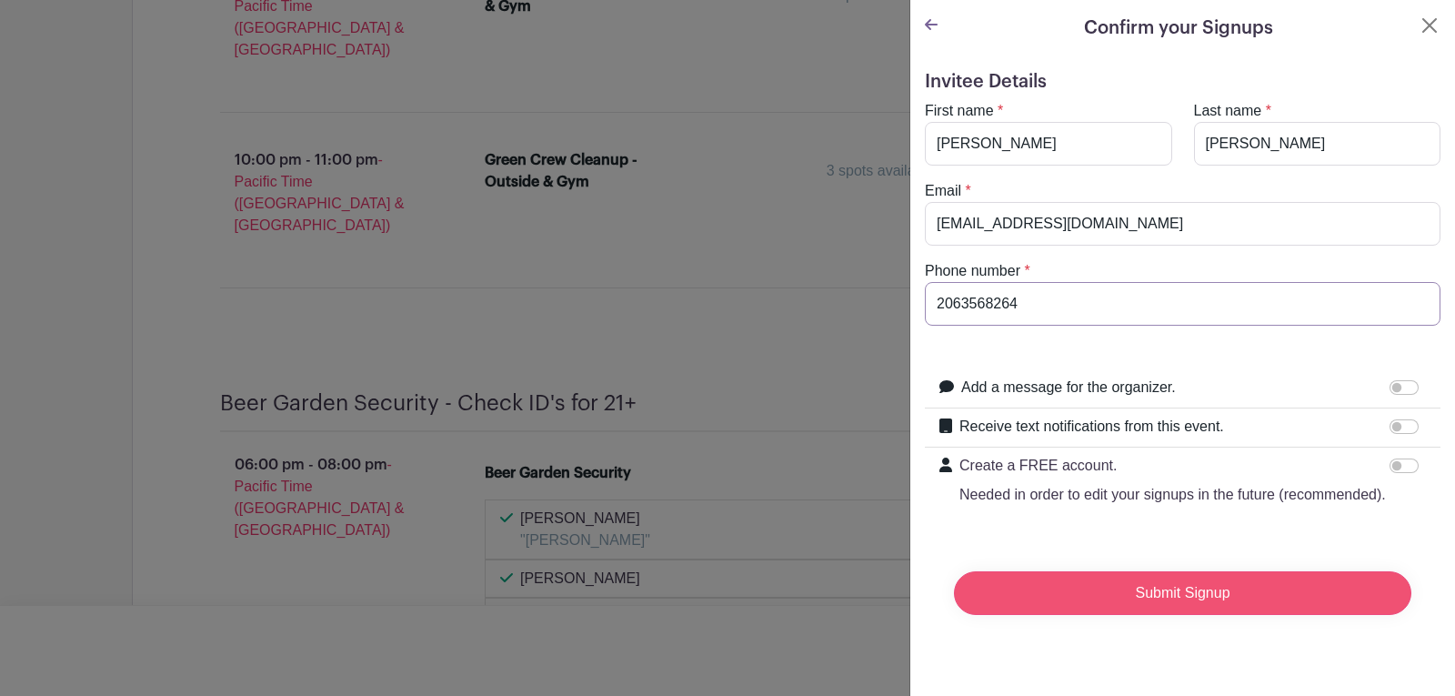
type input "2063568264"
click at [1190, 613] on input "Submit Signup" at bounding box center [1182, 593] width 457 height 44
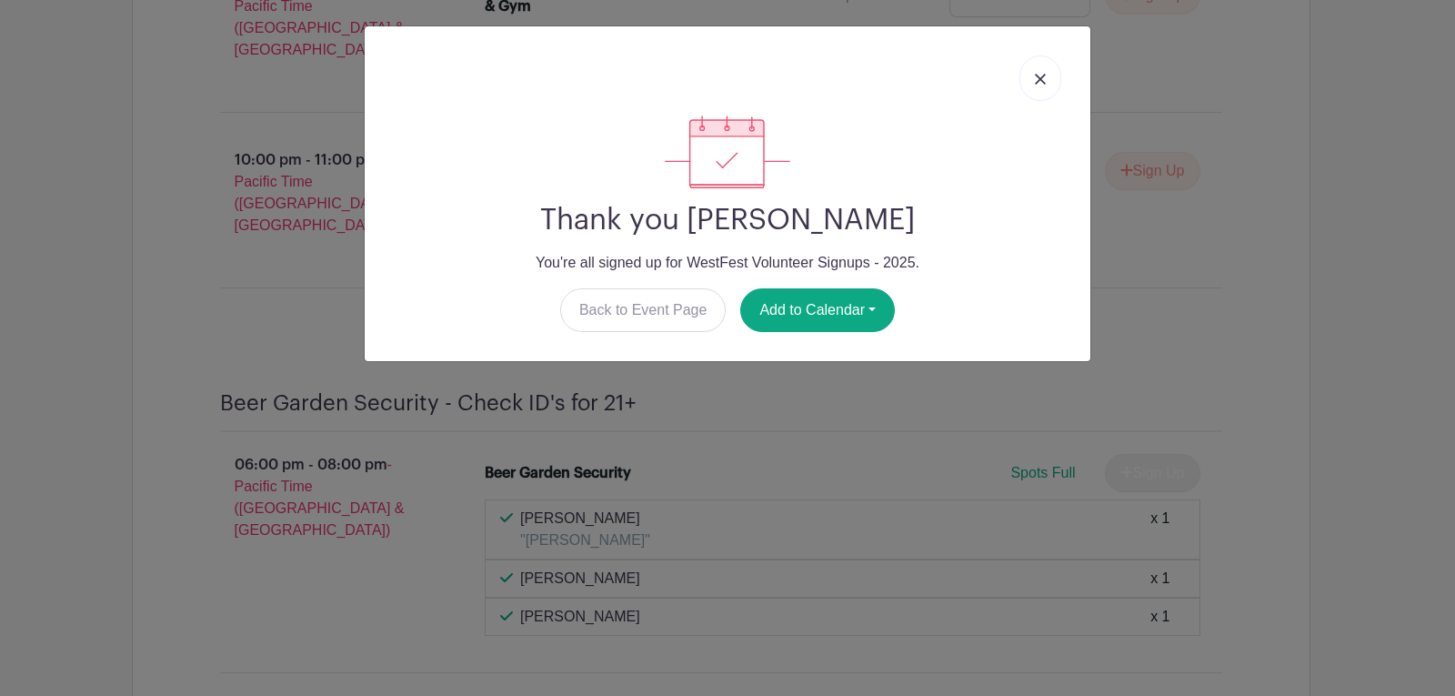
click at [1050, 73] on link at bounding box center [1040, 77] width 42 height 45
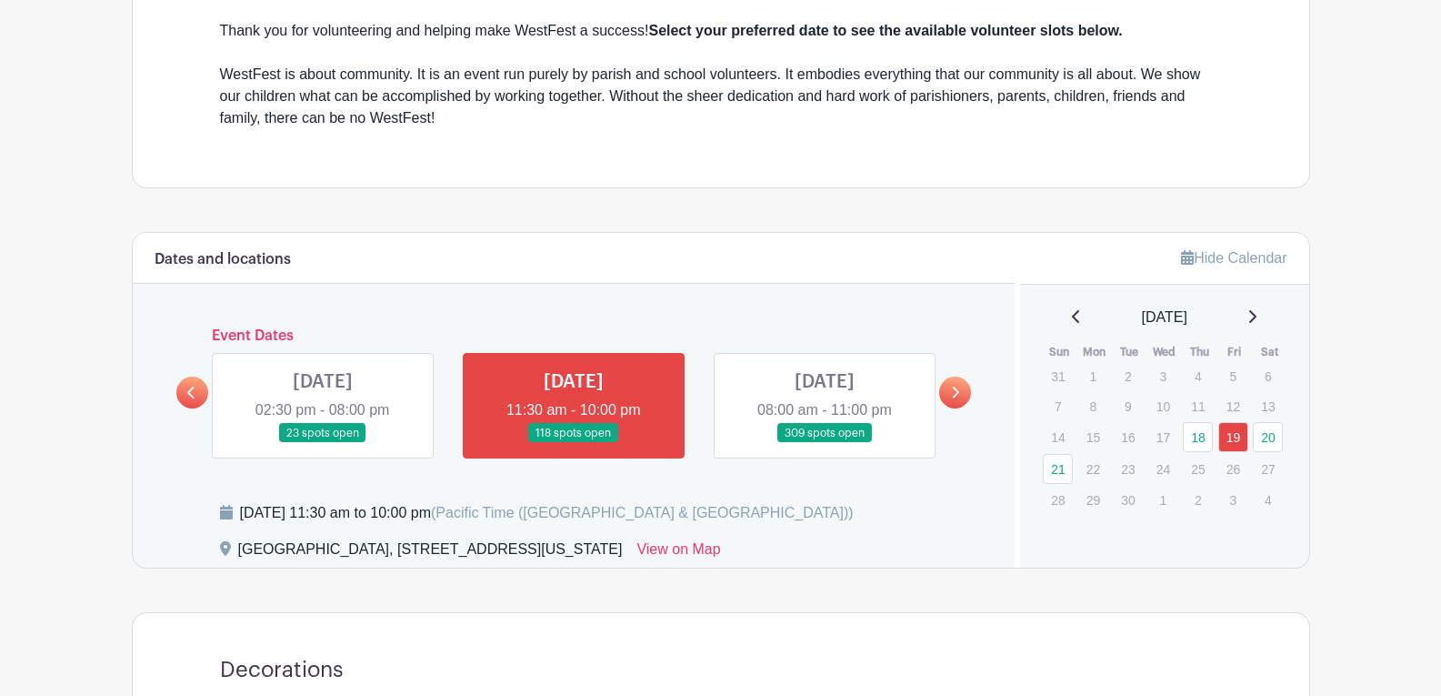
scroll to position [637, 0]
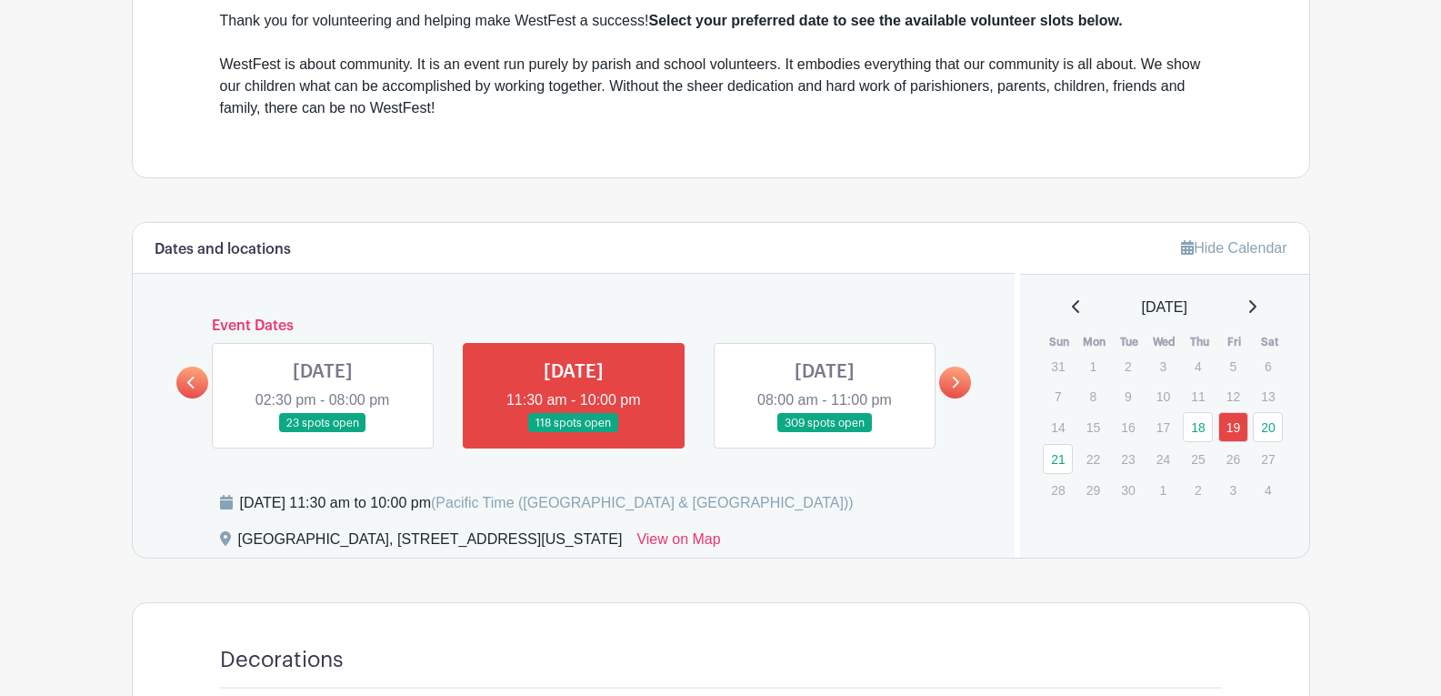
click at [960, 380] on link at bounding box center [955, 382] width 32 height 32
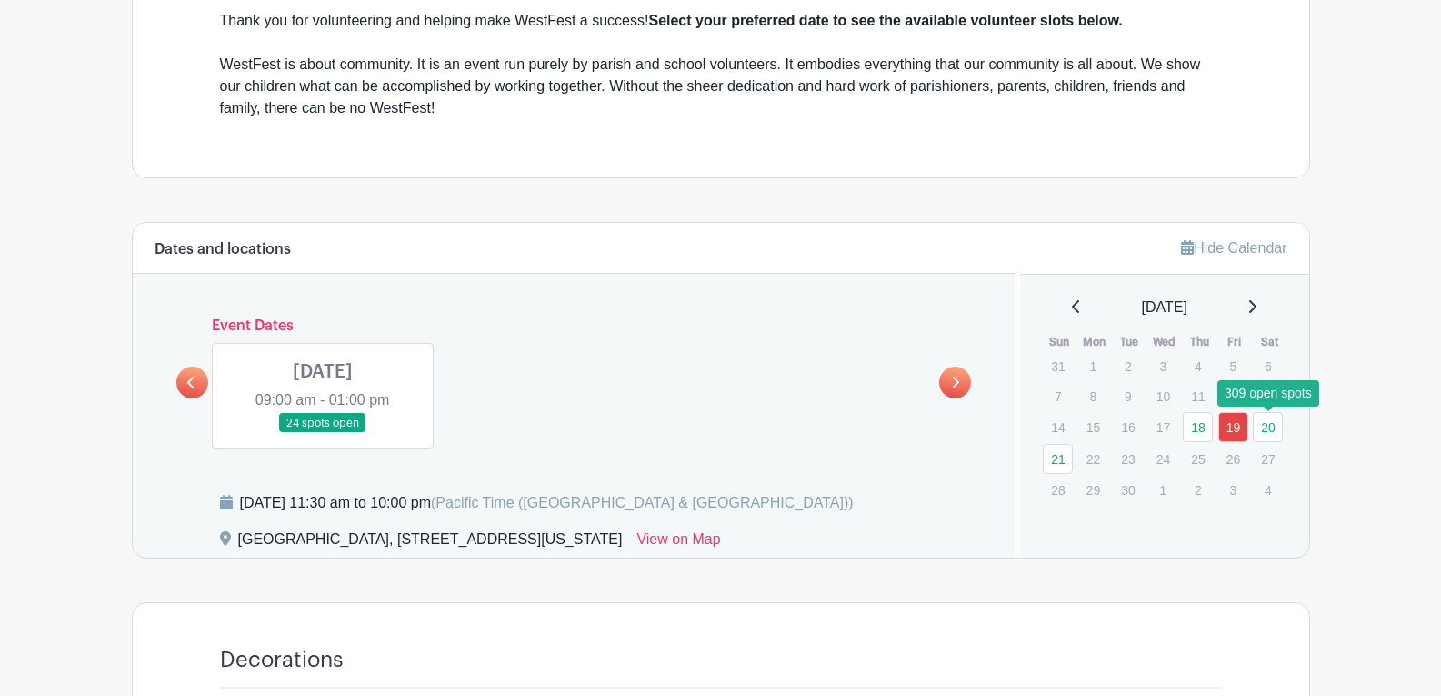
click at [1269, 427] on link "20" at bounding box center [1268, 427] width 30 height 30
click at [183, 383] on link at bounding box center [192, 382] width 32 height 32
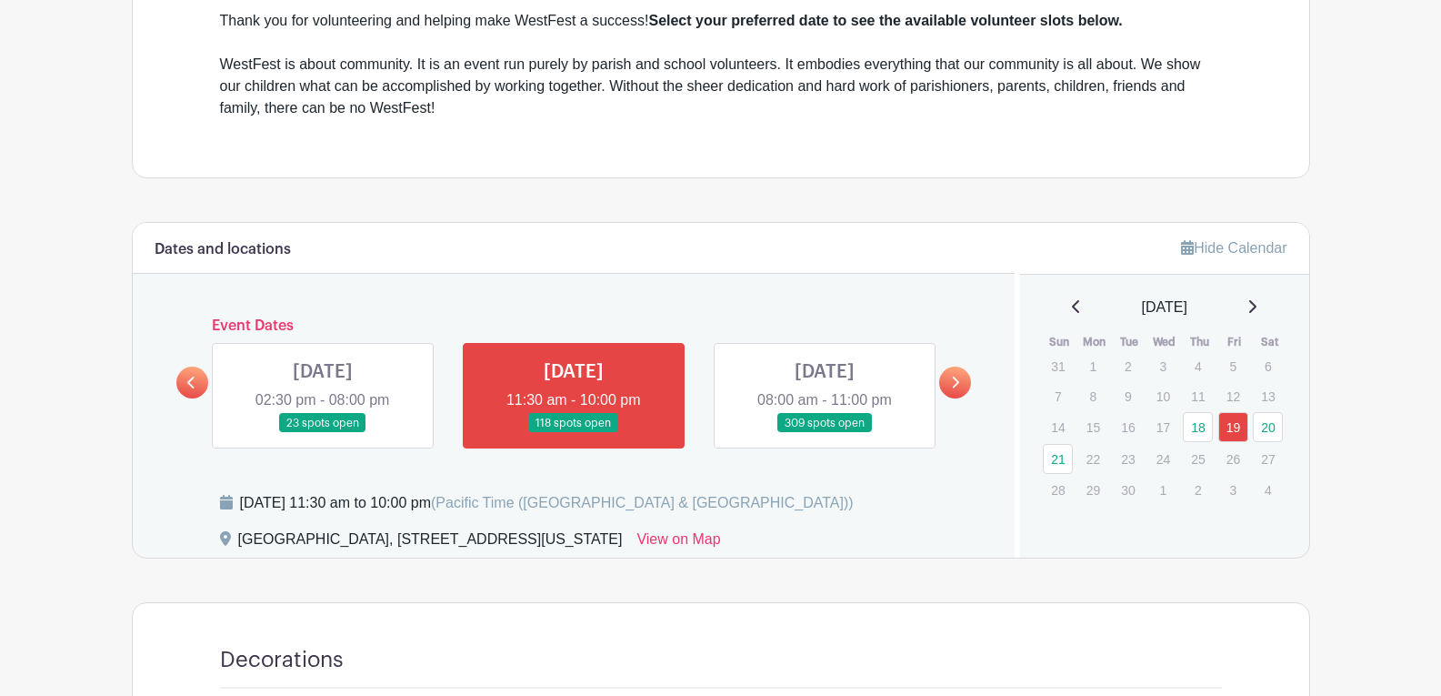
click at [825, 433] on link at bounding box center [825, 433] width 0 height 0
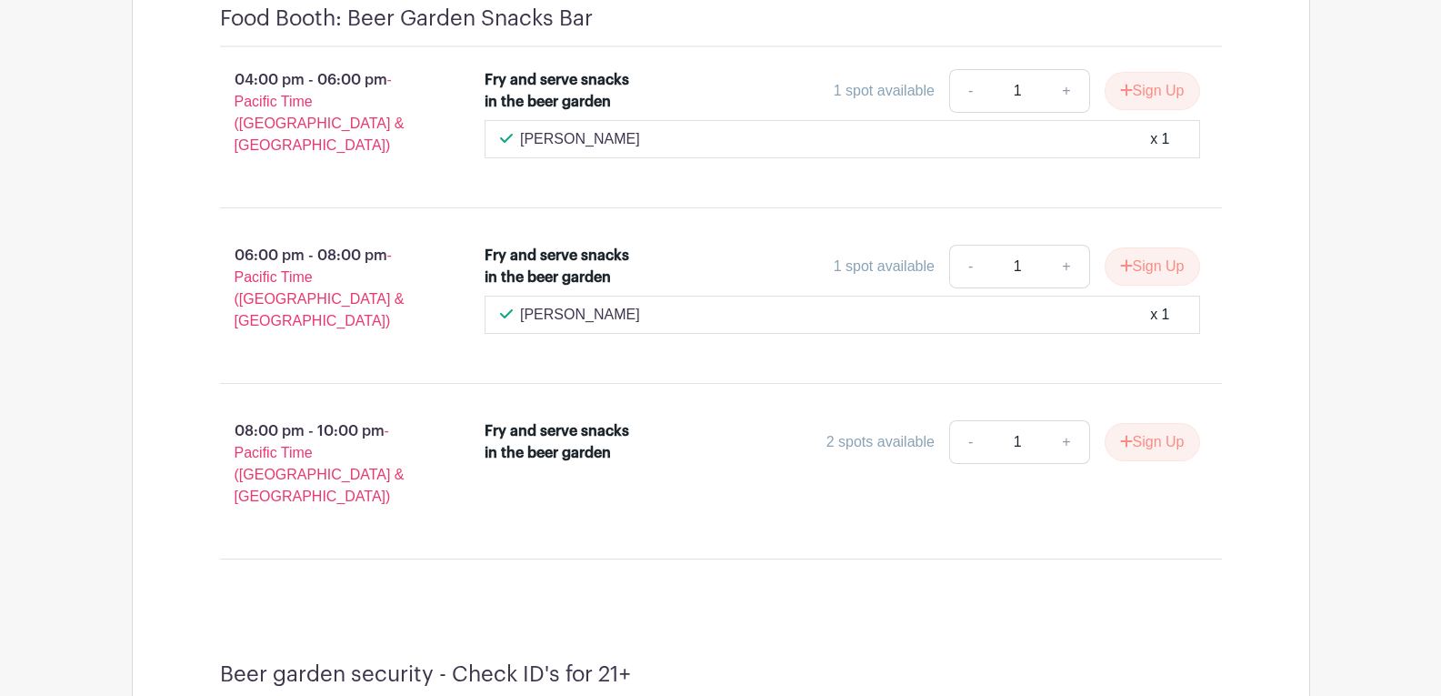
scroll to position [22505, 0]
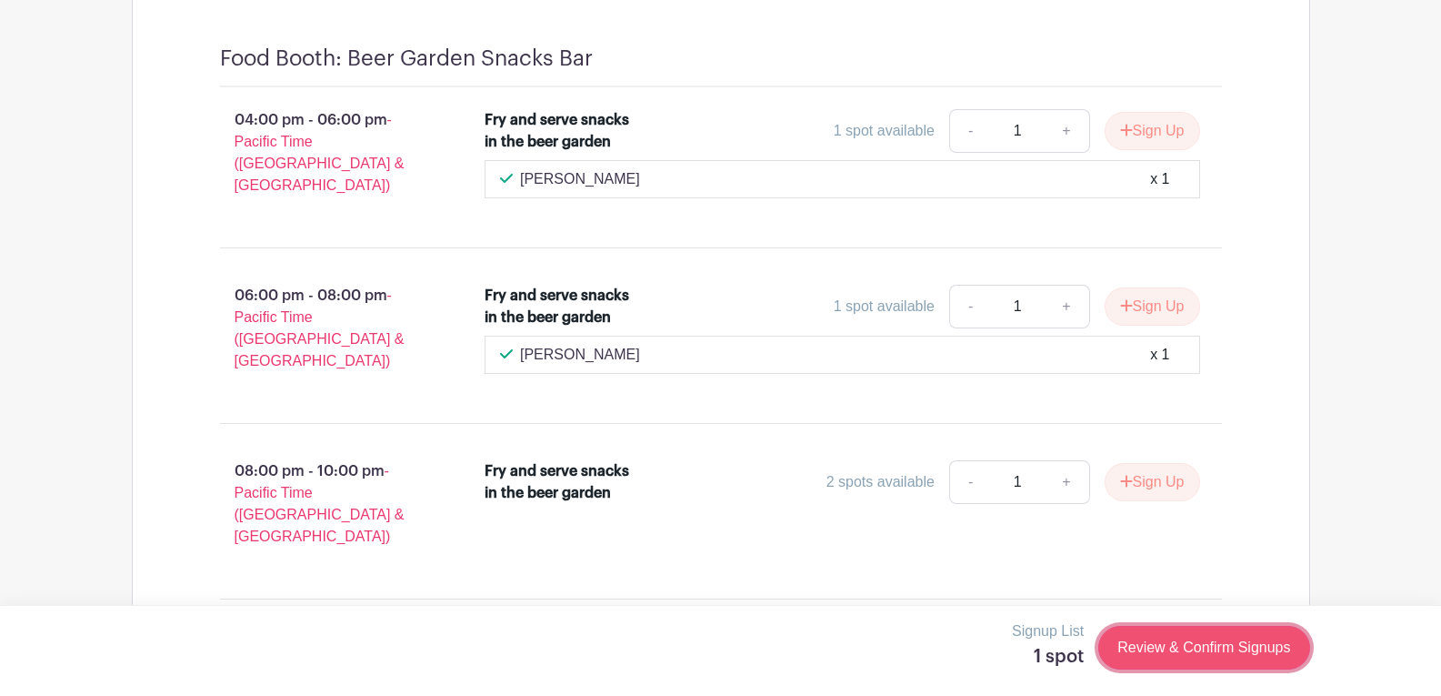
click at [1182, 657] on link "Review & Confirm Signups" at bounding box center [1204, 648] width 211 height 44
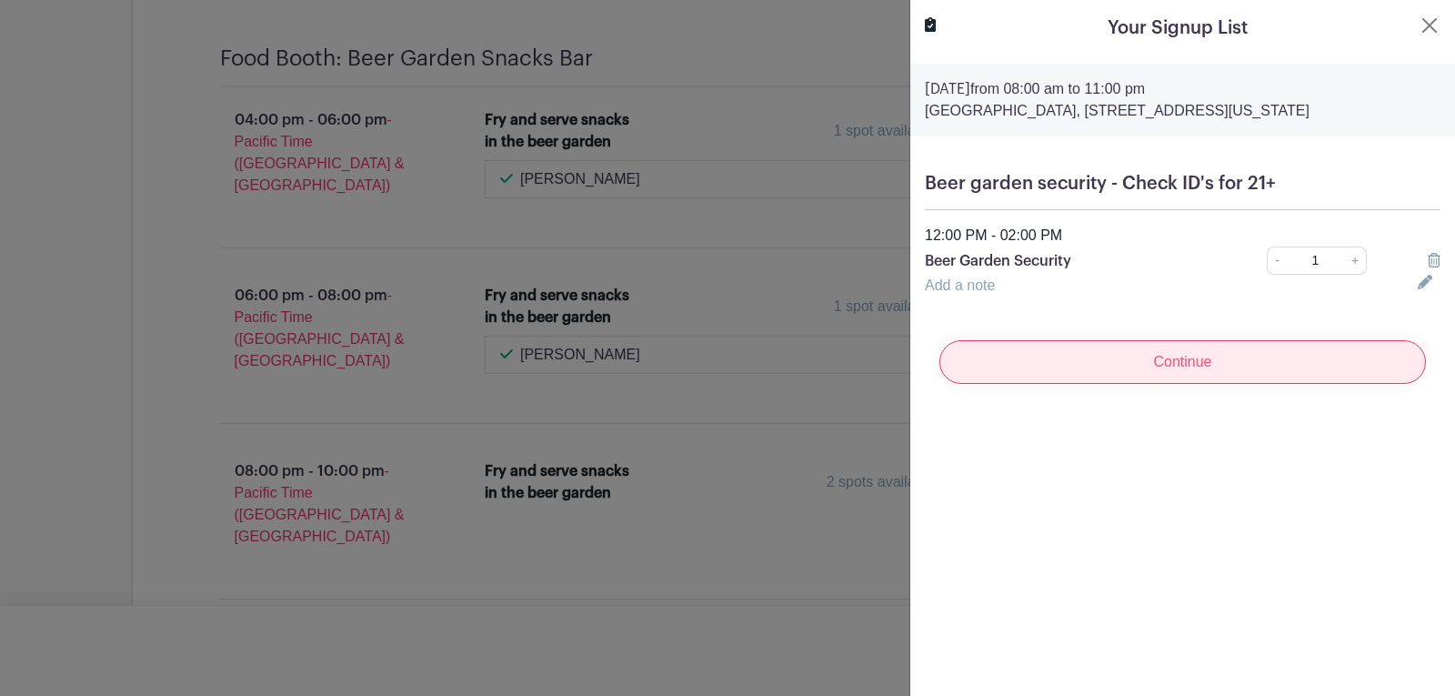
click at [1158, 361] on input "Continue" at bounding box center [1182, 362] width 487 height 44
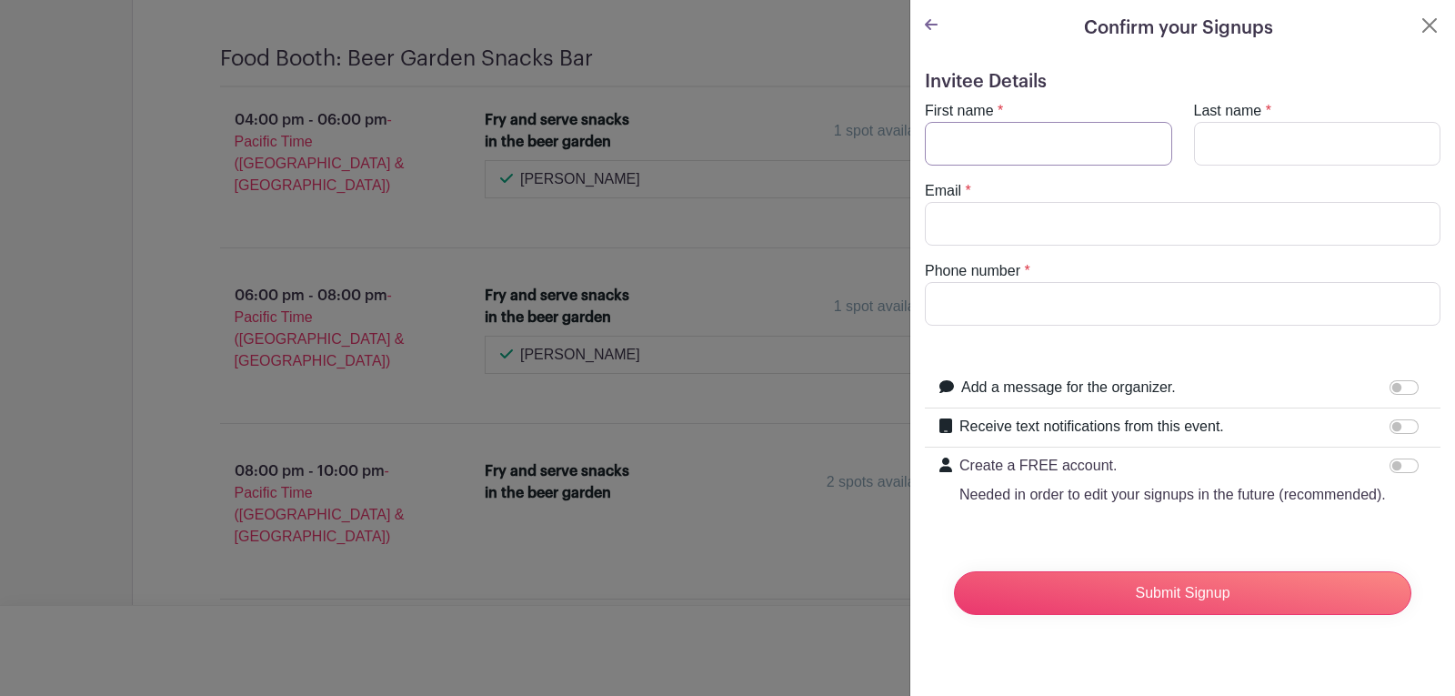
click at [994, 147] on input "First name" at bounding box center [1048, 144] width 247 height 44
type input "Eric"
type input "Hansen"
type input "eric47d@gmail.com"
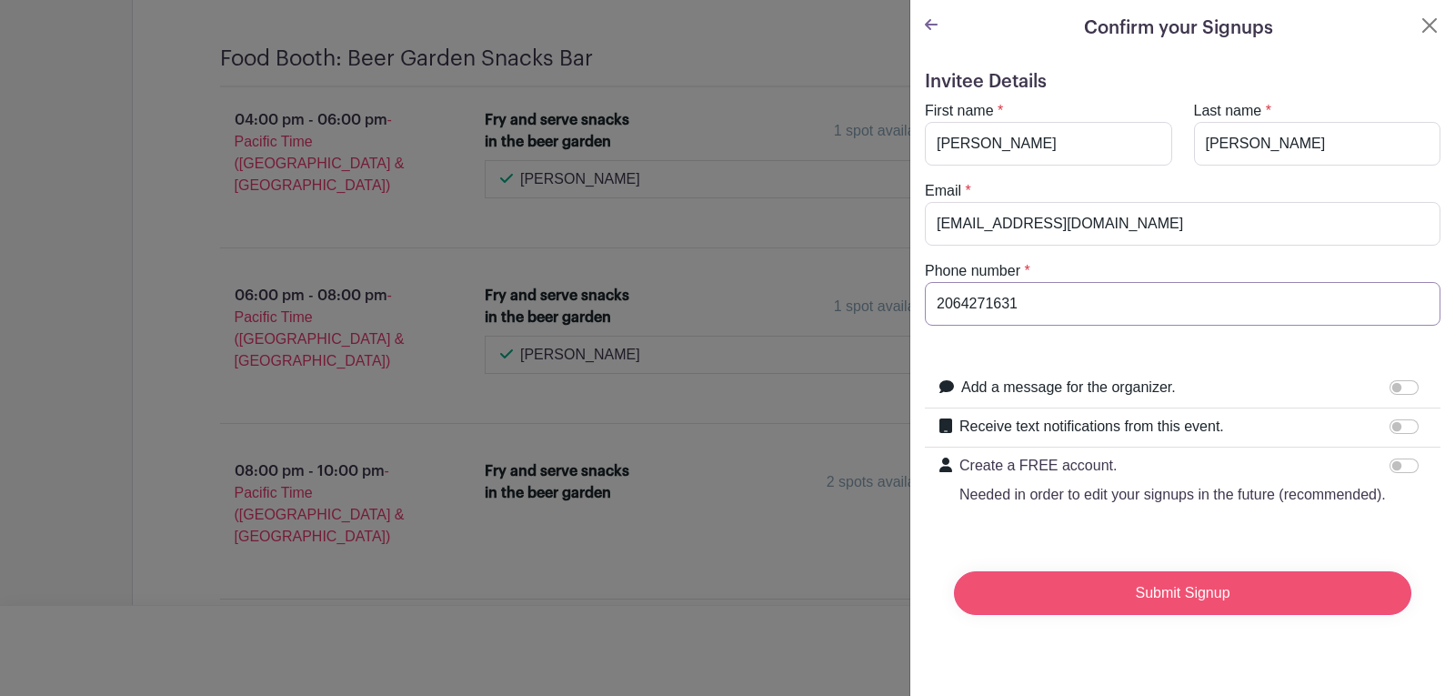
type input "2064271631"
click at [1189, 603] on input "Submit Signup" at bounding box center [1182, 593] width 457 height 44
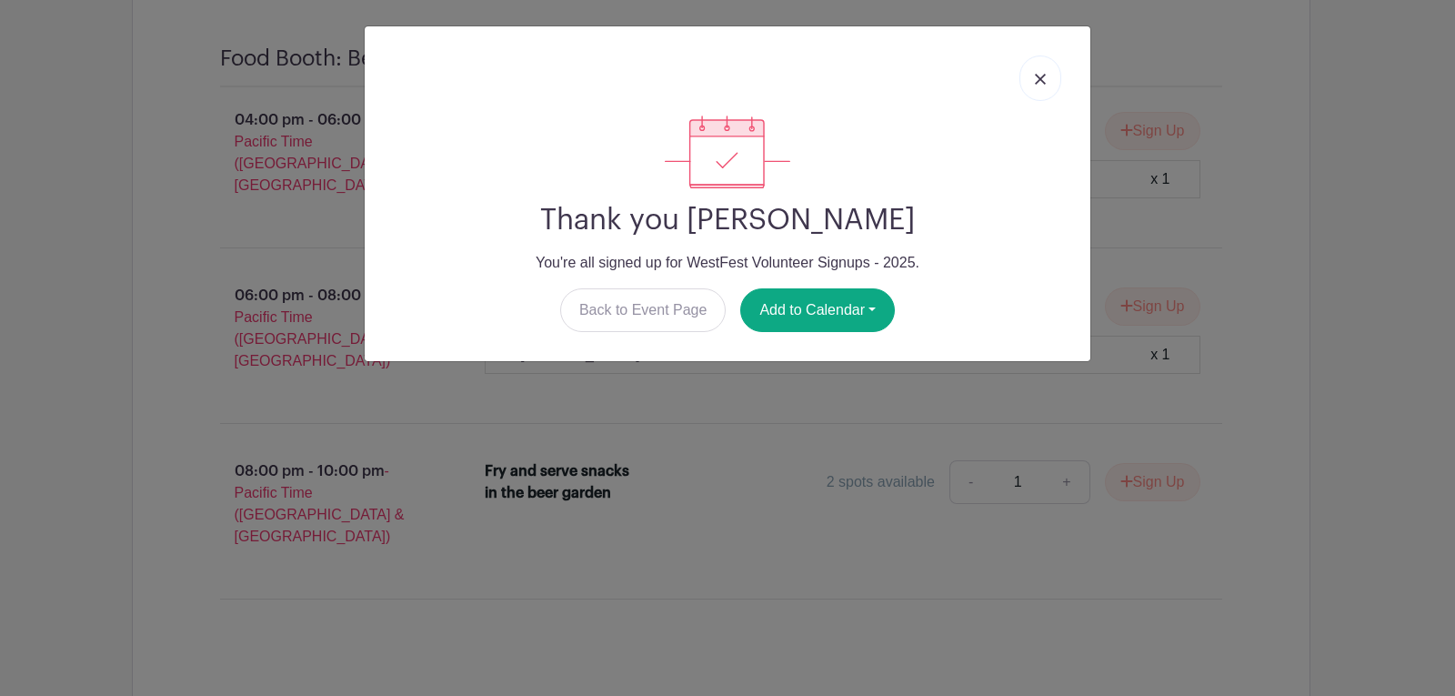
click at [1029, 75] on link at bounding box center [1040, 77] width 42 height 45
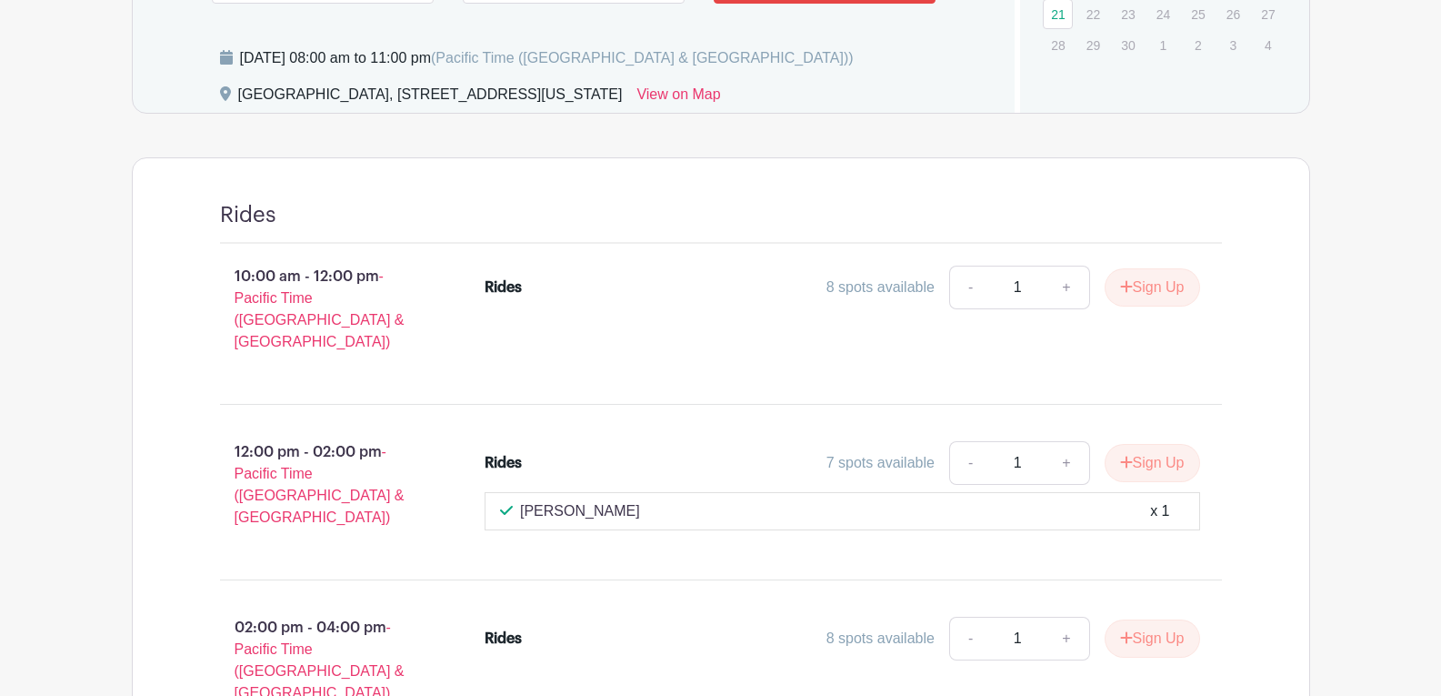
scroll to position [473, 0]
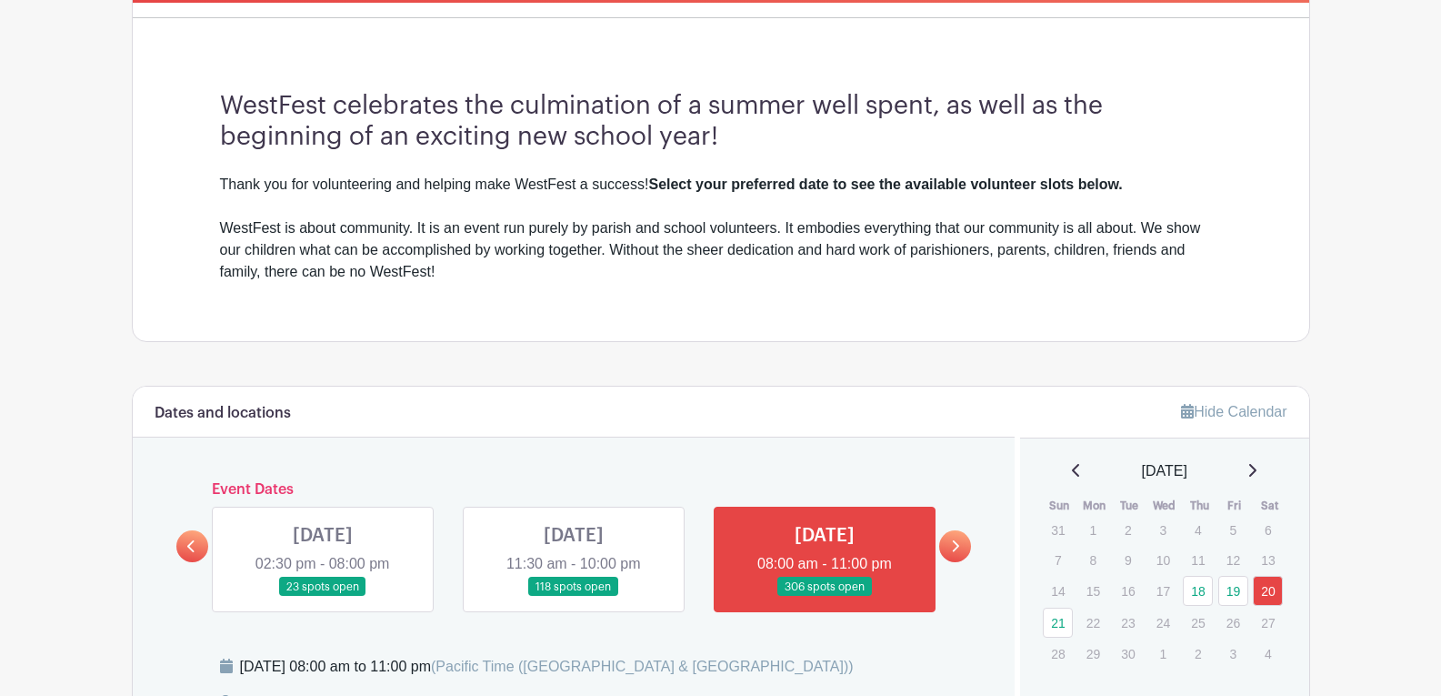
click at [574, 597] on link at bounding box center [574, 597] width 0 height 0
click at [1240, 587] on link "19" at bounding box center [1234, 591] width 30 height 30
click at [574, 597] on link at bounding box center [574, 597] width 0 height 0
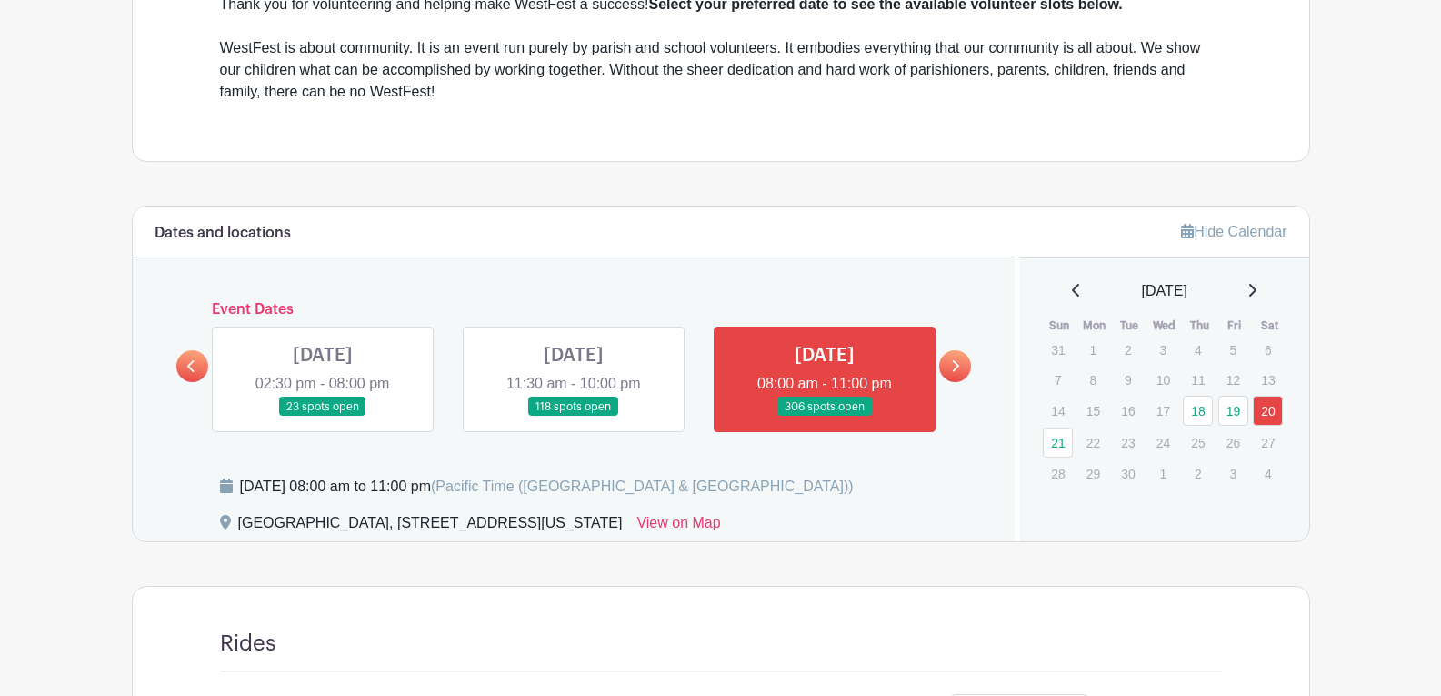
scroll to position [655, 0]
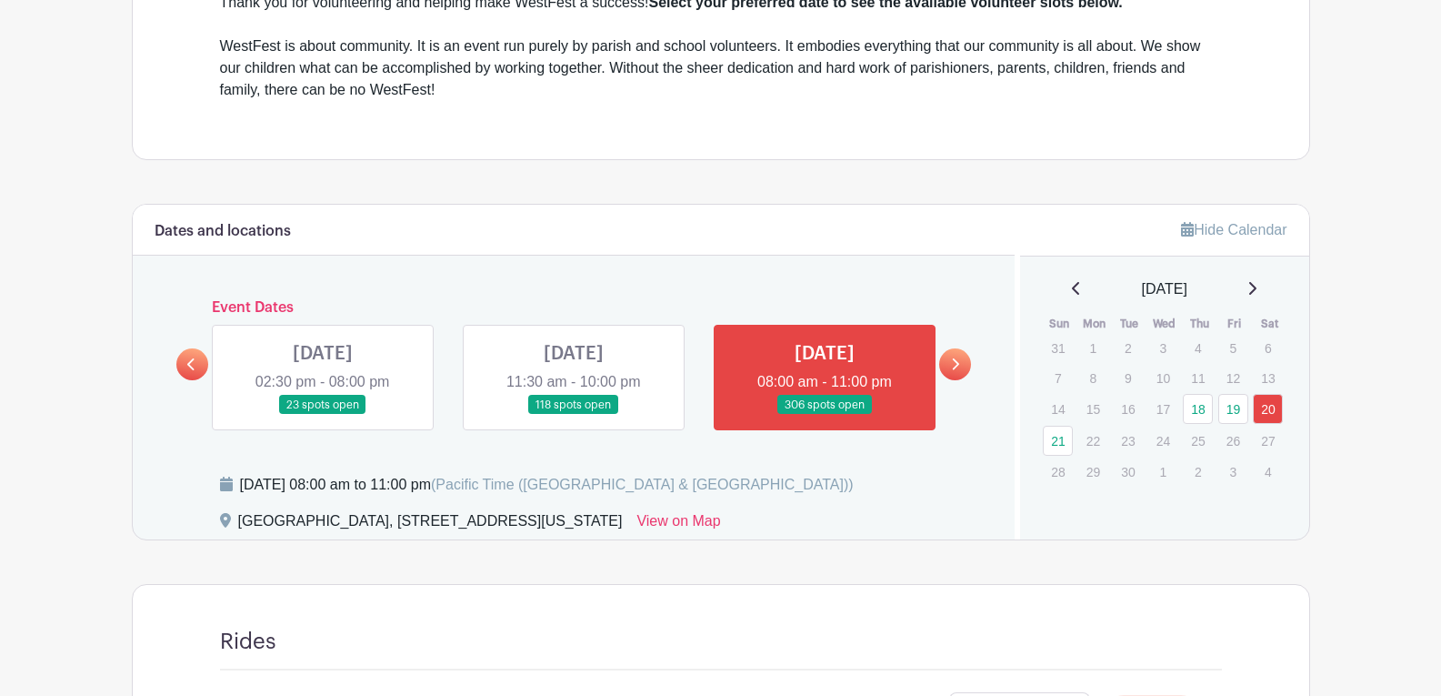
click at [195, 361] on icon at bounding box center [191, 364] width 8 height 14
click at [1234, 407] on link "19" at bounding box center [1234, 409] width 30 height 30
click at [574, 415] on link at bounding box center [574, 415] width 0 height 0
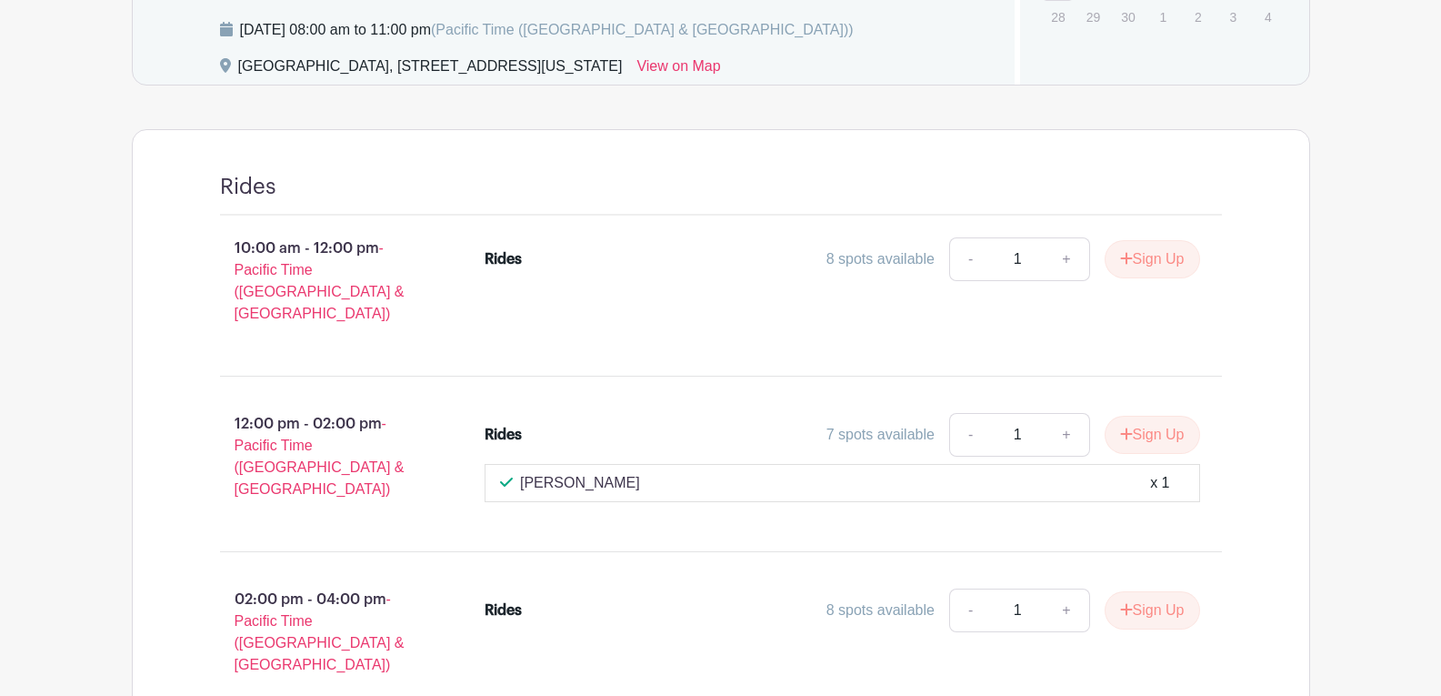
scroll to position [746, 0]
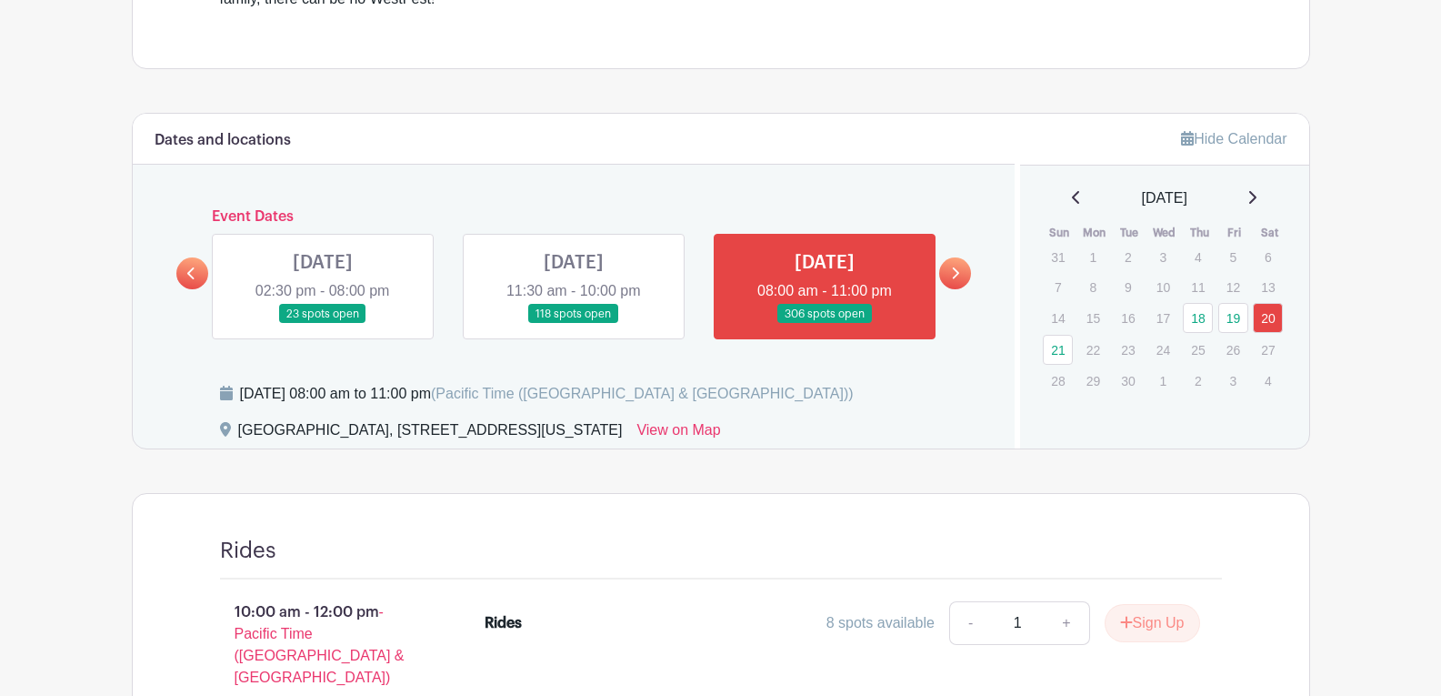
click at [189, 278] on icon at bounding box center [191, 273] width 8 height 14
click at [958, 278] on icon at bounding box center [955, 273] width 8 height 14
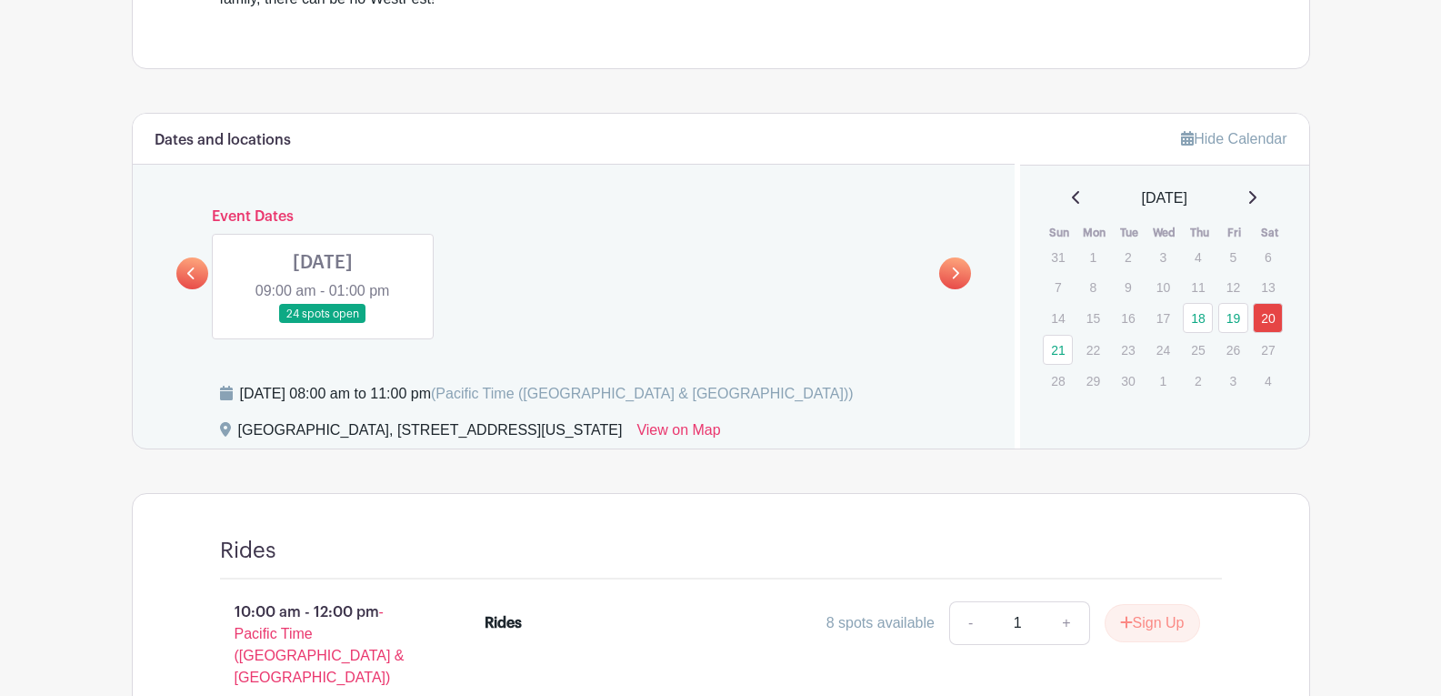
click at [190, 271] on icon at bounding box center [190, 273] width 7 height 12
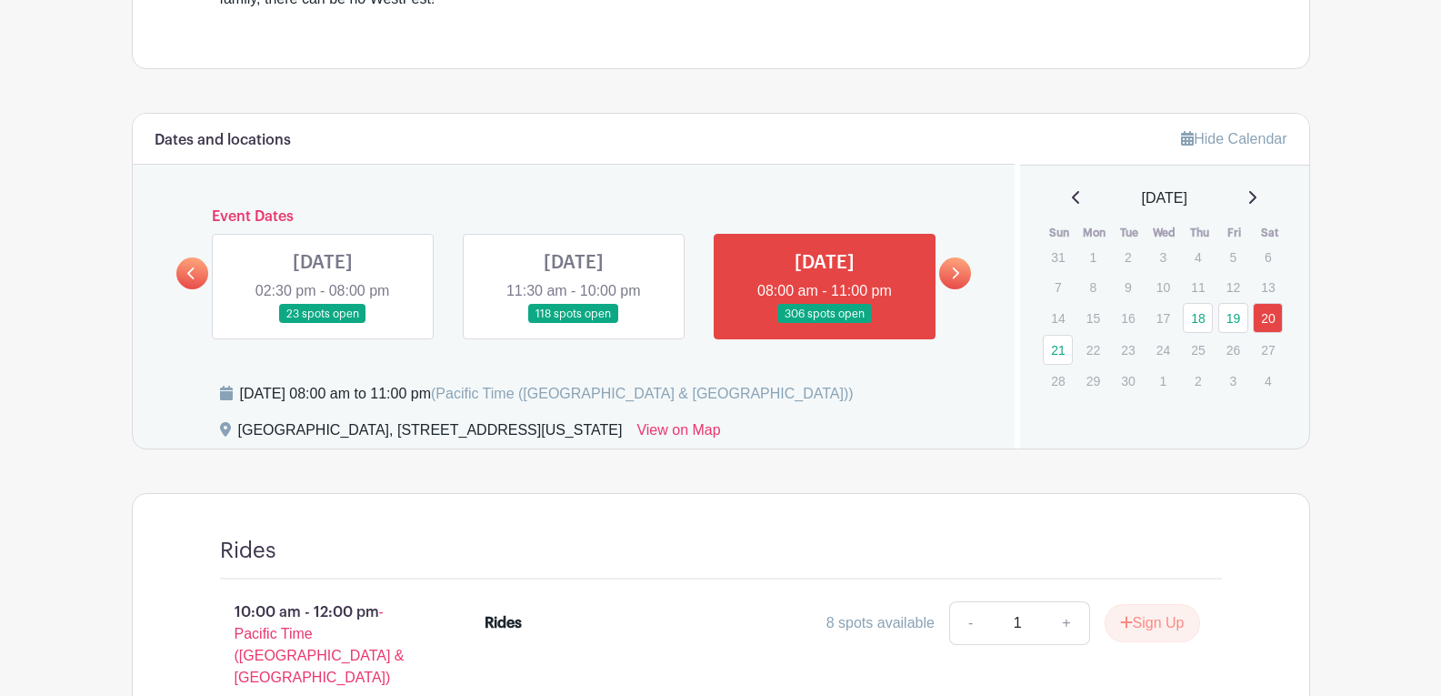
click at [574, 324] on link at bounding box center [574, 324] width 0 height 0
click at [1236, 319] on link "19" at bounding box center [1234, 318] width 30 height 30
click at [1232, 313] on link "19" at bounding box center [1234, 318] width 30 height 30
click at [1239, 316] on link "19" at bounding box center [1234, 318] width 30 height 30
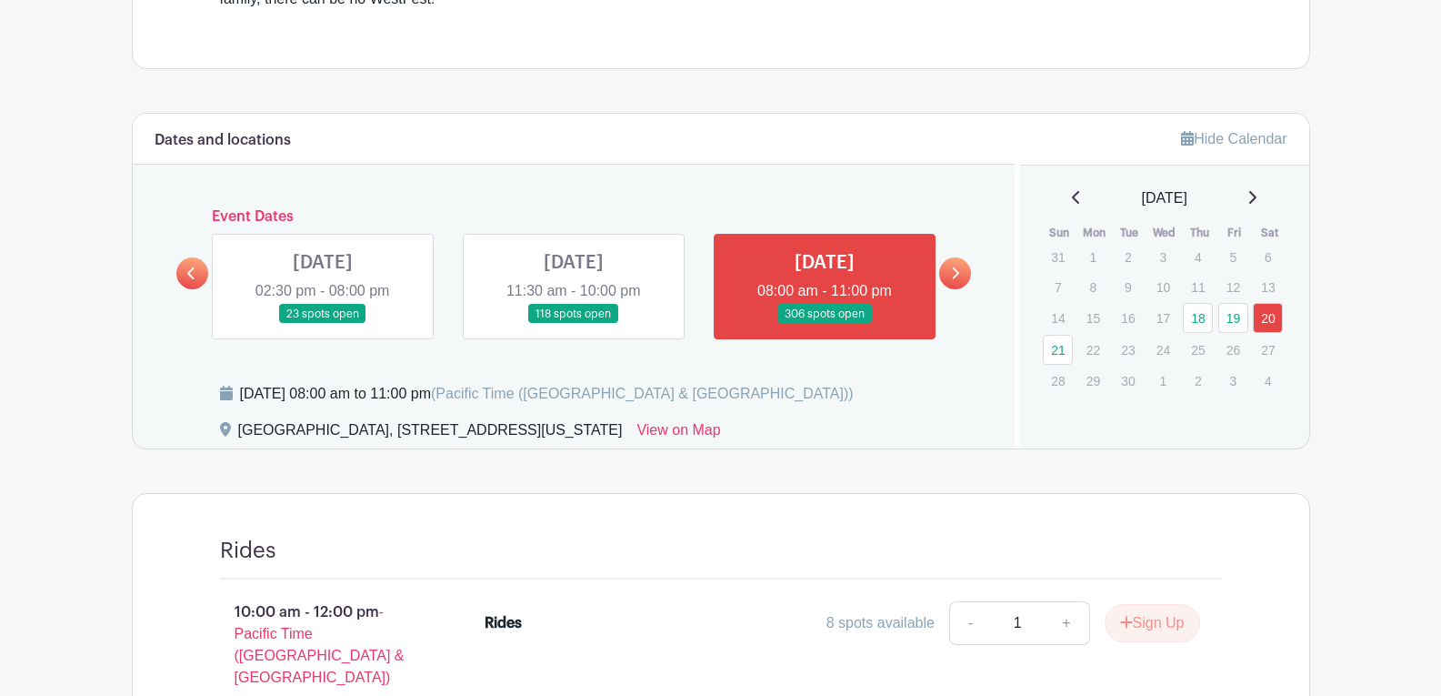
click at [574, 324] on link at bounding box center [574, 324] width 0 height 0
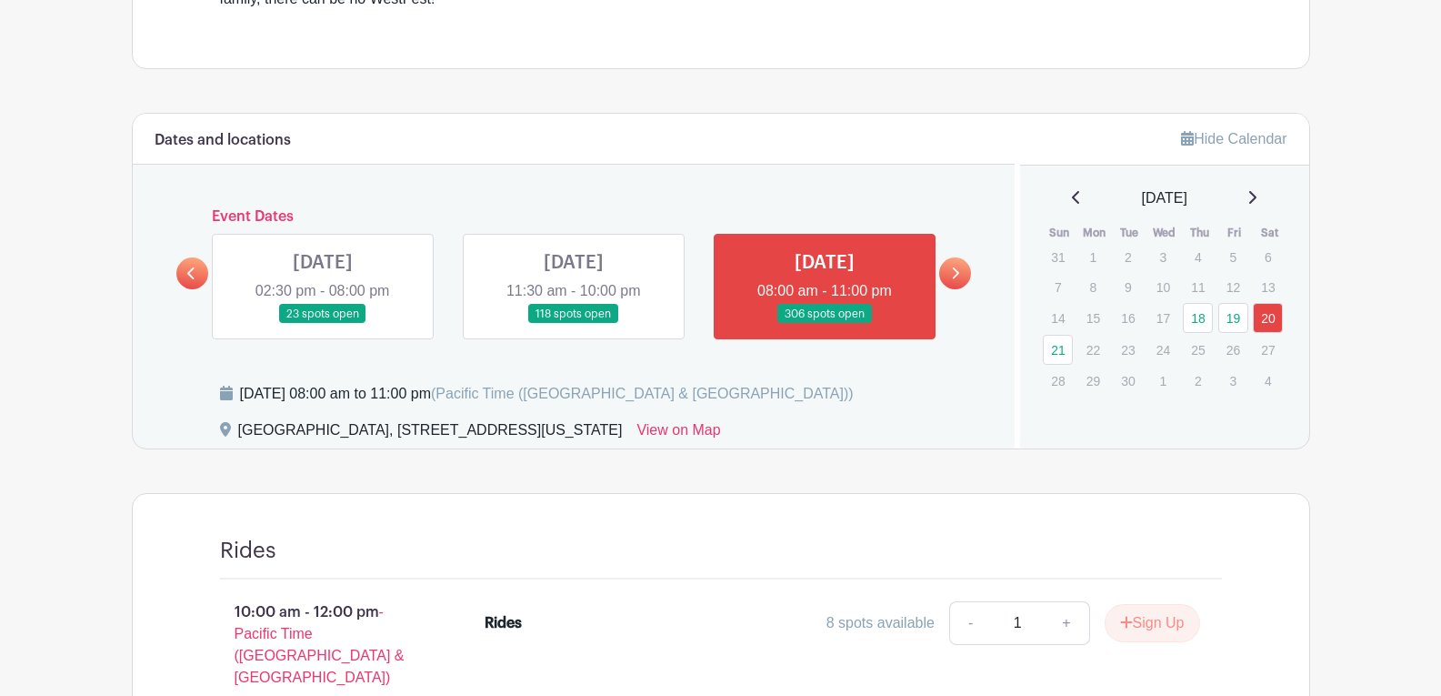
click at [184, 267] on link at bounding box center [192, 273] width 32 height 32
click at [190, 270] on icon at bounding box center [191, 273] width 8 height 14
click at [574, 324] on link at bounding box center [574, 324] width 0 height 0
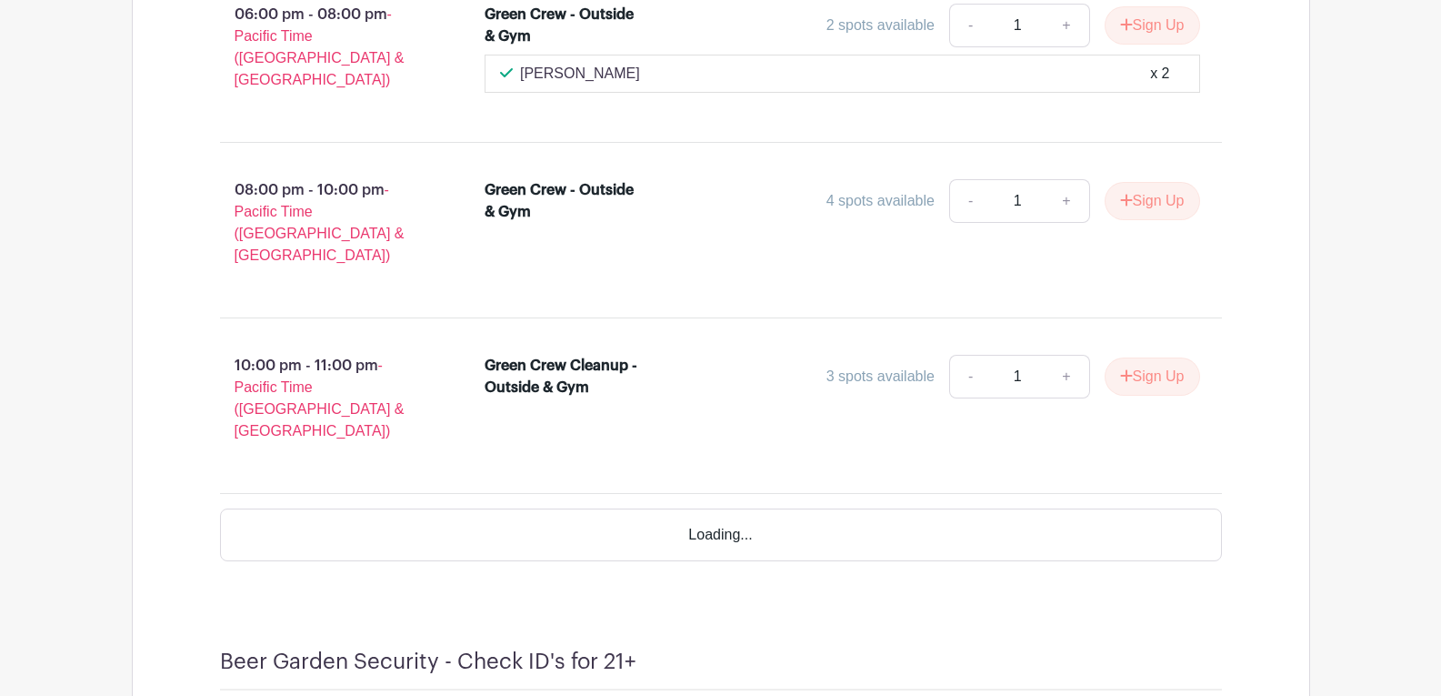
scroll to position [12659, 0]
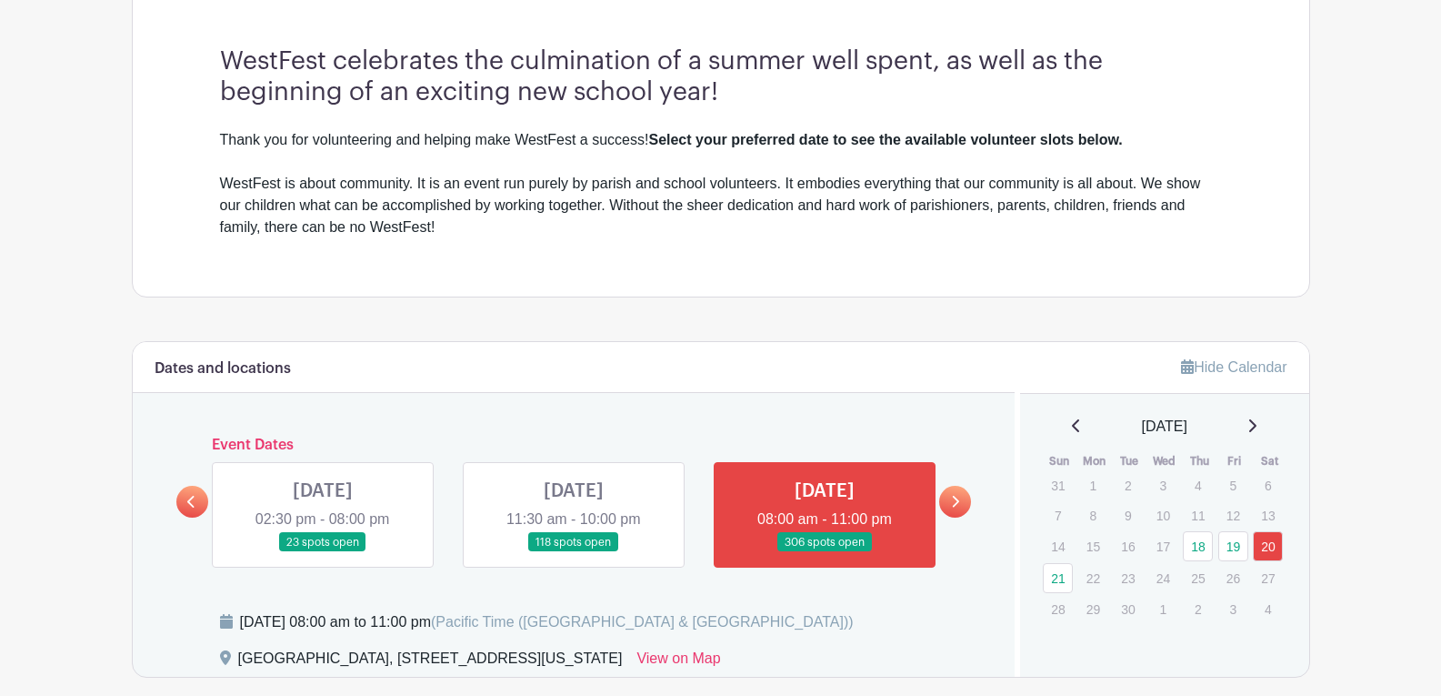
scroll to position [546, 0]
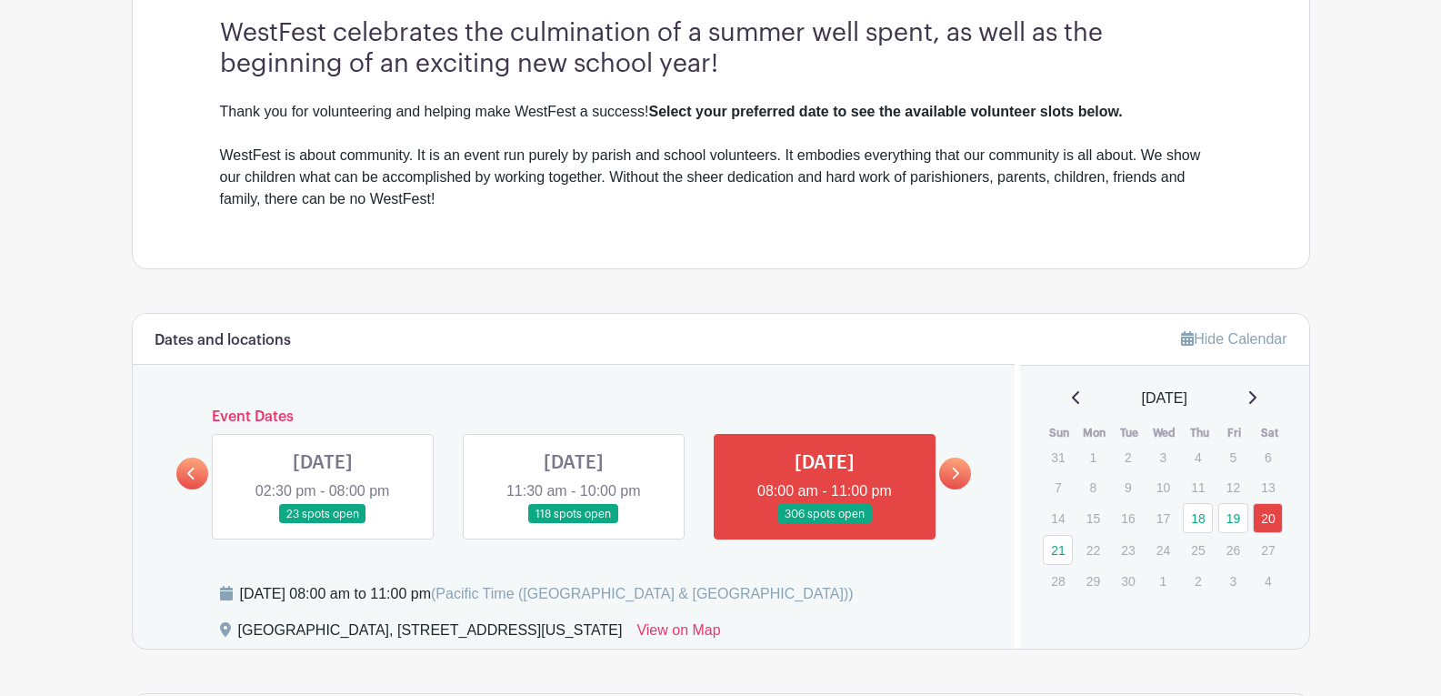
click at [574, 524] on link at bounding box center [574, 524] width 0 height 0
click at [1240, 520] on link "19" at bounding box center [1234, 518] width 30 height 30
click at [574, 524] on link at bounding box center [574, 524] width 0 height 0
click at [1228, 519] on link "19" at bounding box center [1234, 518] width 30 height 30
click at [1239, 515] on link "19" at bounding box center [1234, 518] width 30 height 30
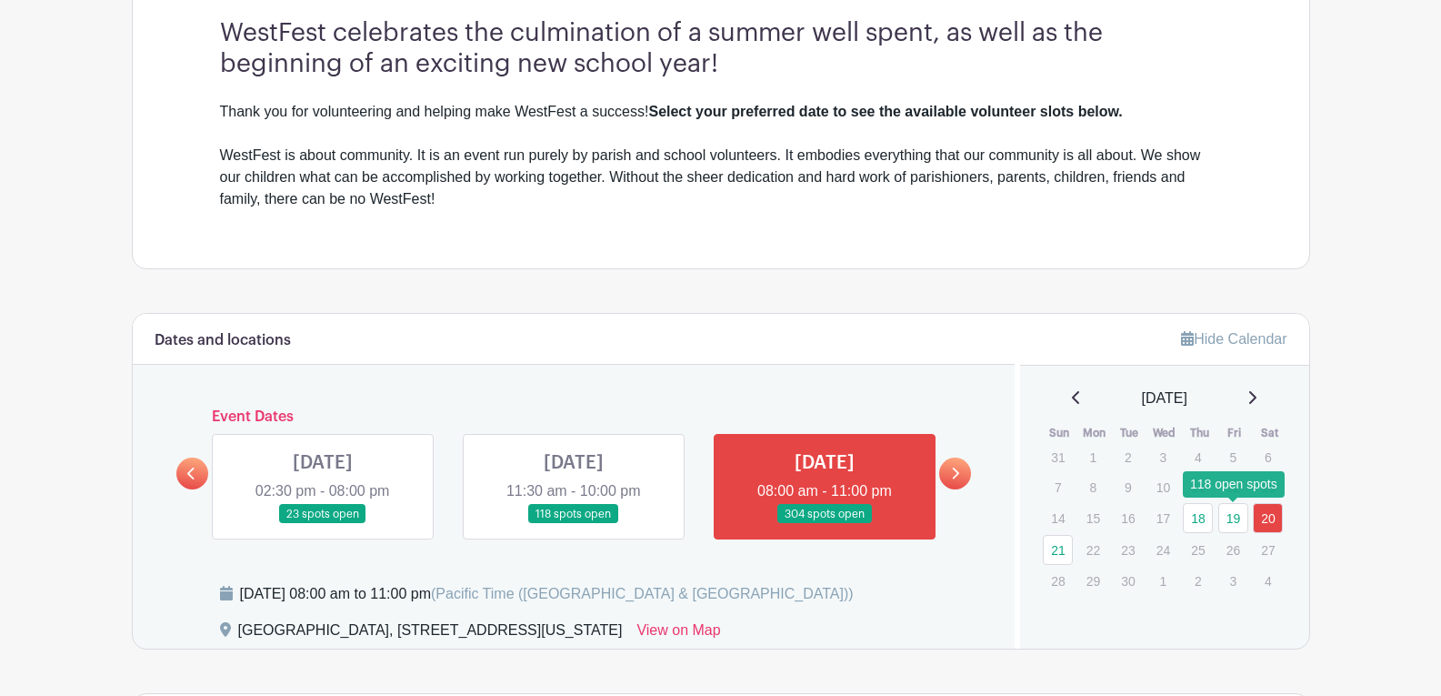
click at [1235, 518] on link "19" at bounding box center [1234, 518] width 30 height 30
click at [574, 524] on link at bounding box center [574, 524] width 0 height 0
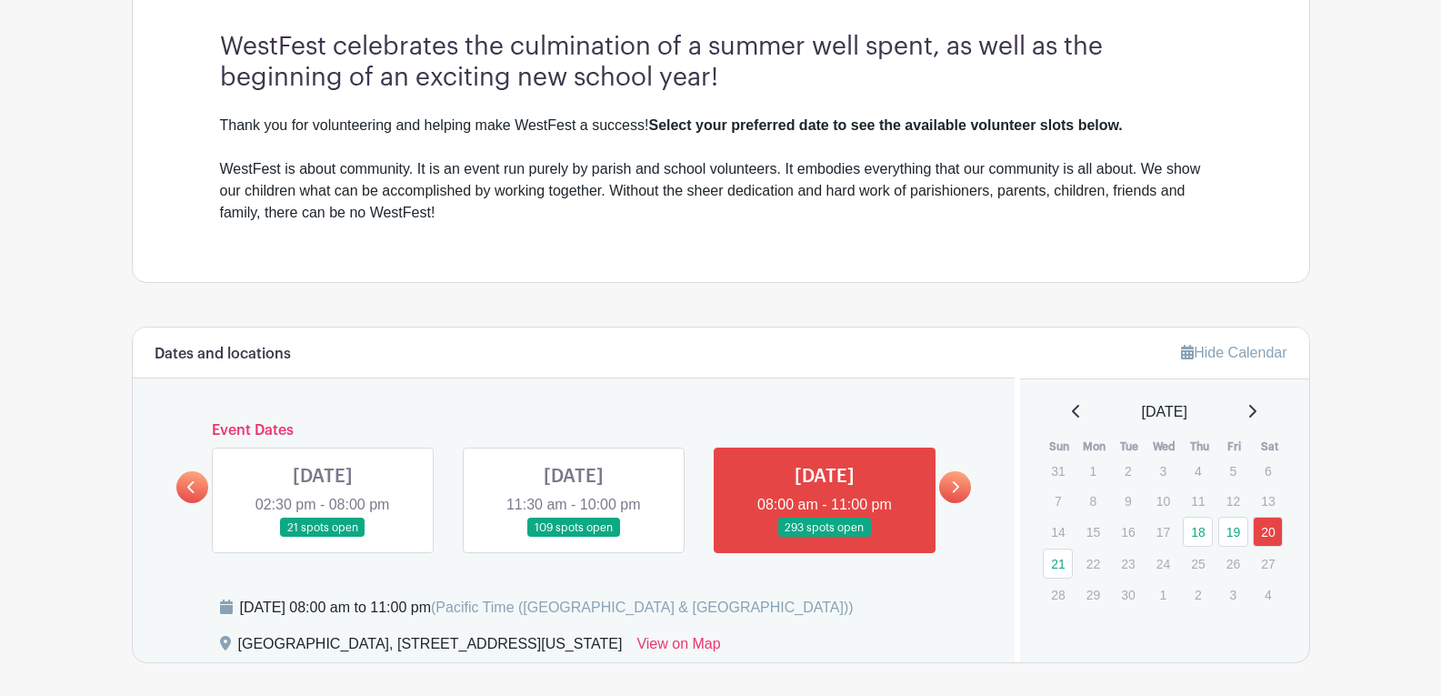
scroll to position [637, 0]
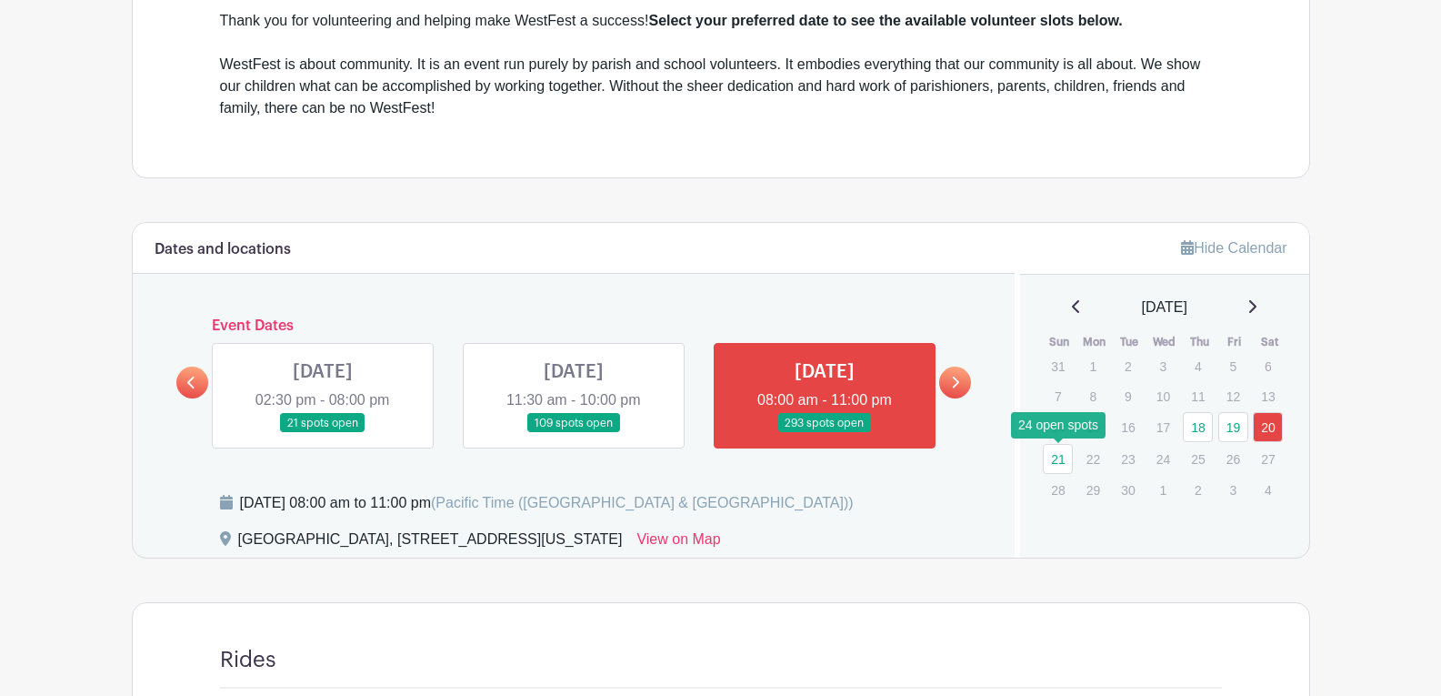
click at [1049, 461] on link "21" at bounding box center [1058, 459] width 30 height 30
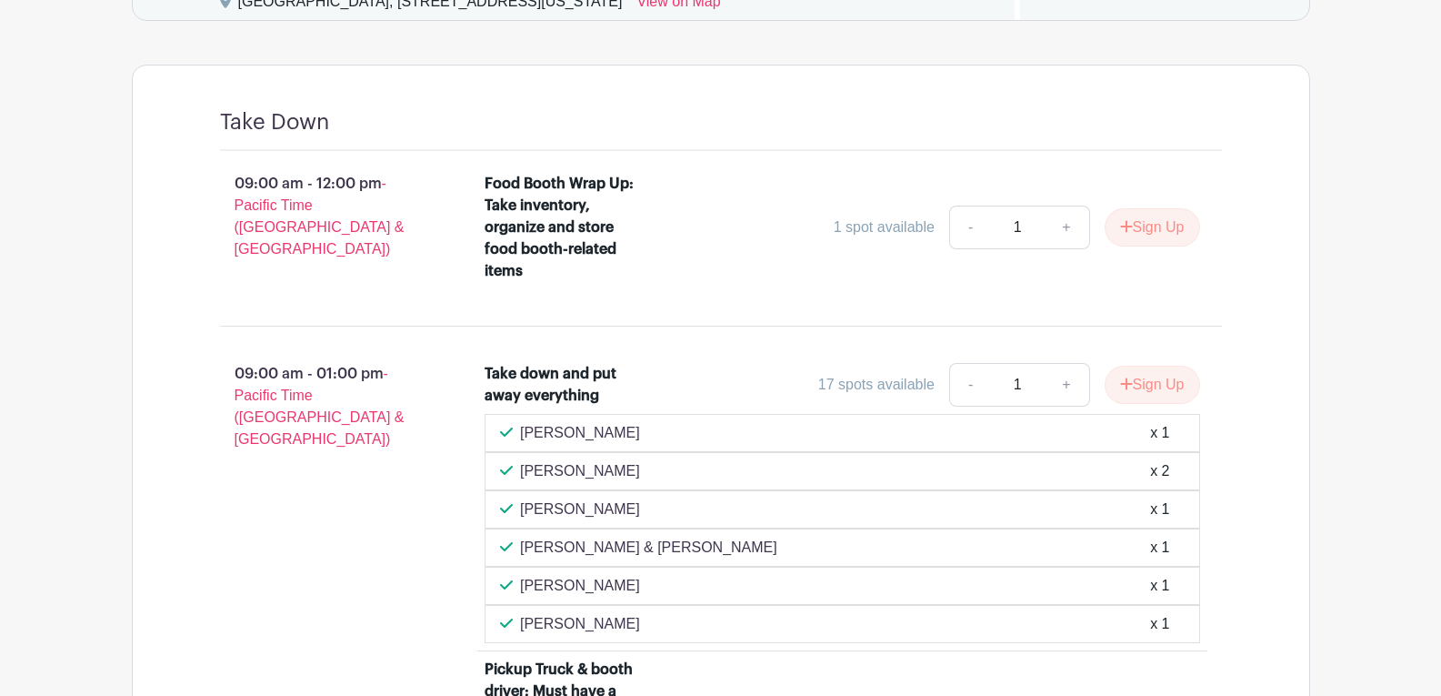
scroll to position [1154, 0]
